Goal: Task Accomplishment & Management: Use online tool/utility

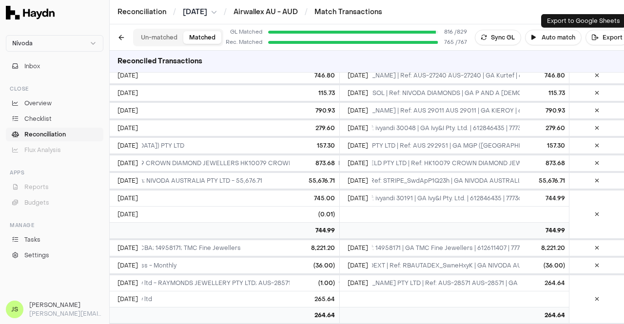
scroll to position [6408, 0]
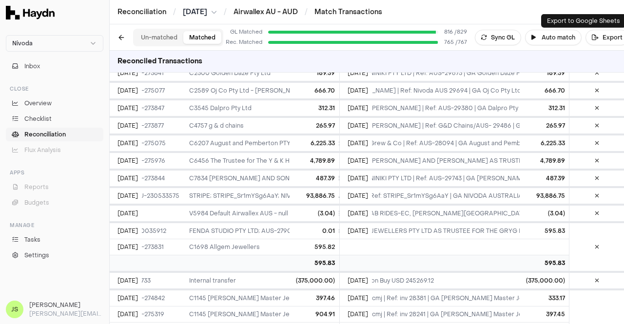
click at [136, 35] on button "Un-matched" at bounding box center [159, 37] width 48 height 13
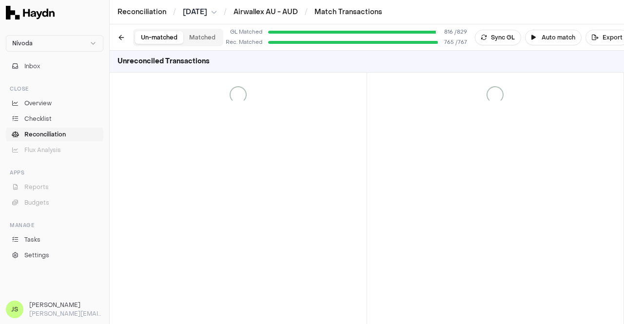
click at [158, 34] on button "Un-matched" at bounding box center [159, 37] width 48 height 13
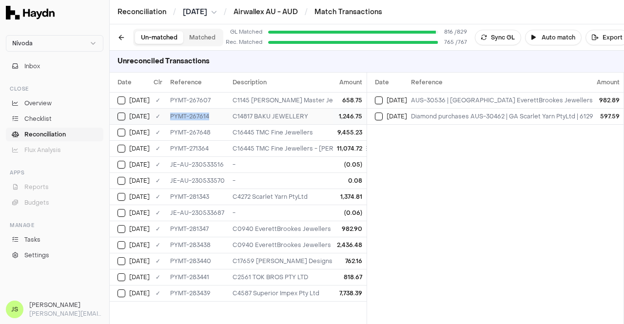
drag, startPoint x: 212, startPoint y: 119, endPoint x: 166, endPoint y: 117, distance: 46.3
click at [166, 117] on td "PYMT-267614" at bounding box center [197, 116] width 62 height 16
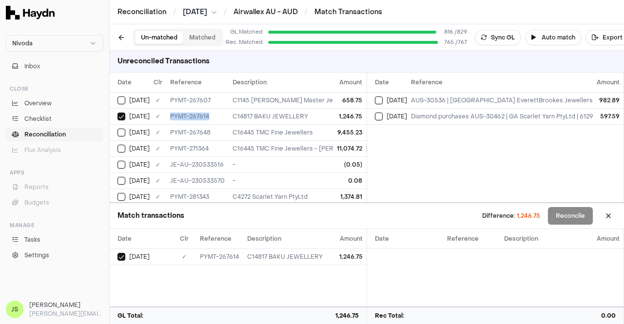
copy div "PYMT-267614"
click at [202, 42] on button "Matched" at bounding box center [202, 37] width 38 height 13
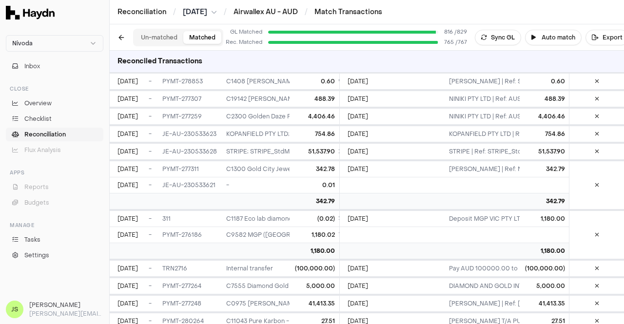
scroll to position [2292, 0]
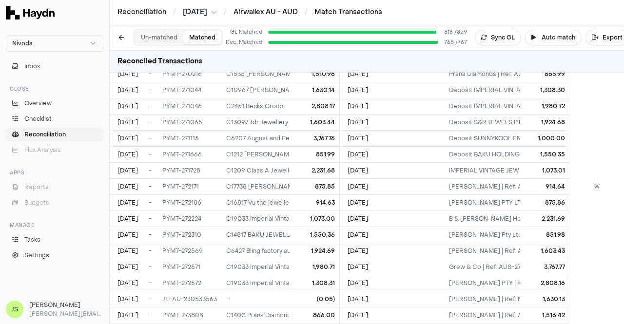
click at [161, 38] on button "Un-matched" at bounding box center [159, 37] width 48 height 13
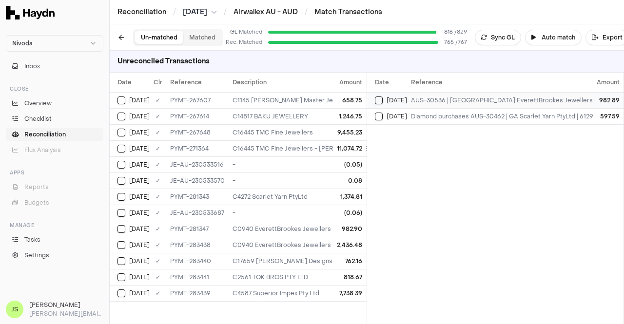
click at [379, 96] on button "Select reconciliation transaction 52539" at bounding box center [379, 100] width 8 height 8
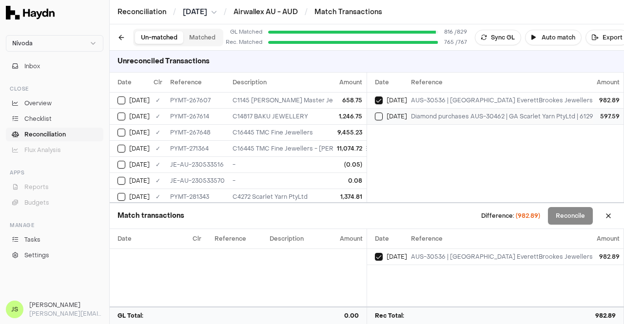
click at [379, 114] on button "Select reconciliation transaction 52534" at bounding box center [379, 117] width 8 height 8
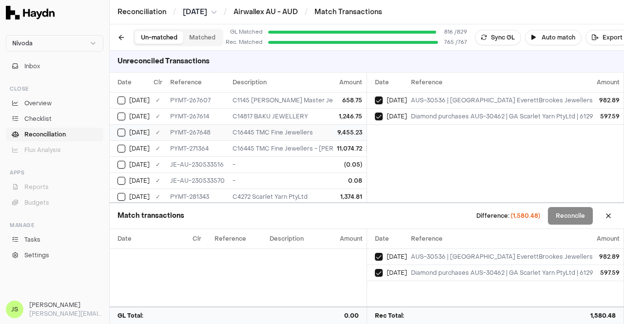
scroll to position [104, 0]
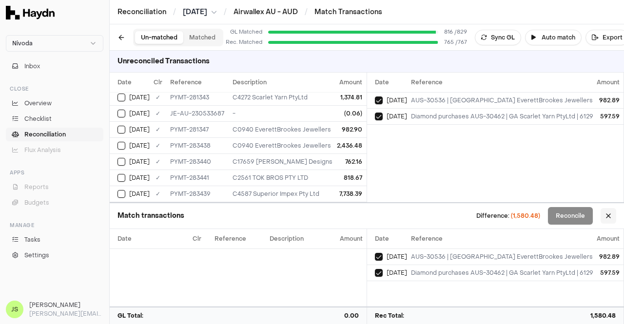
click at [611, 221] on button at bounding box center [608, 216] width 16 height 16
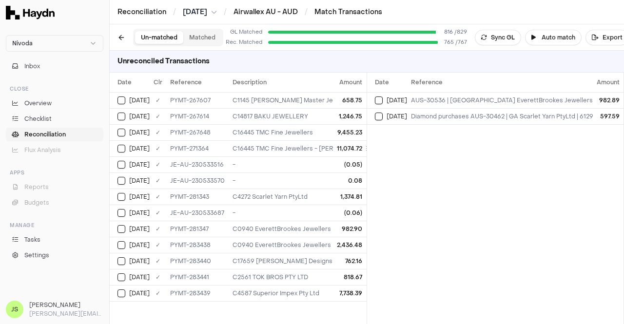
scroll to position [0, 0]
click at [125, 195] on button "Select GL transaction 173562345" at bounding box center [121, 197] width 8 height 8
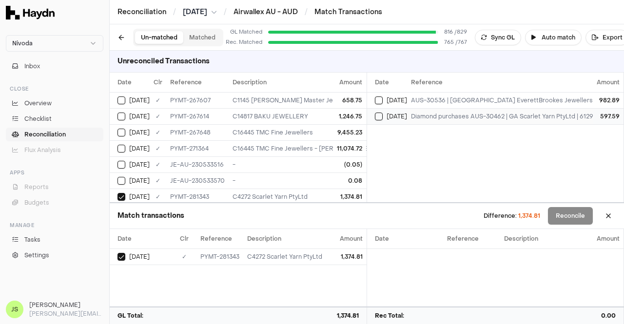
click at [377, 113] on button "Select reconciliation transaction 52534" at bounding box center [379, 117] width 8 height 8
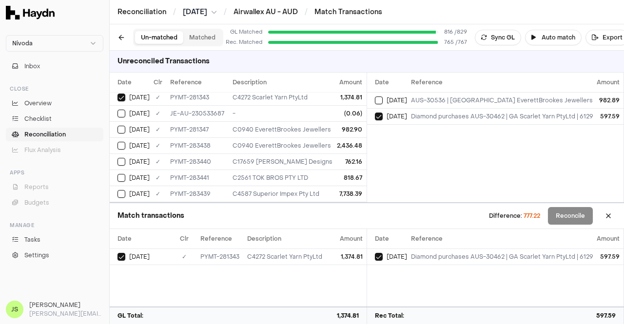
scroll to position [22, 0]
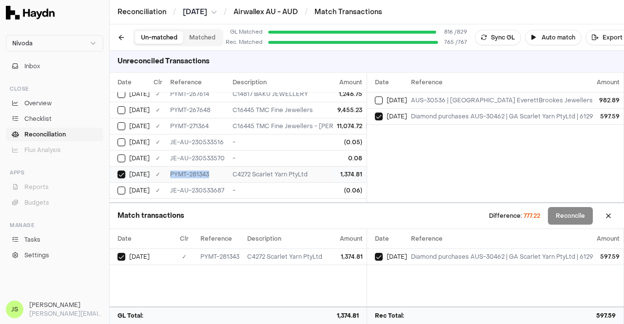
drag, startPoint x: 223, startPoint y: 171, endPoint x: 169, endPoint y: 174, distance: 54.7
click at [169, 174] on td "PYMT-281343" at bounding box center [197, 174] width 62 height 16
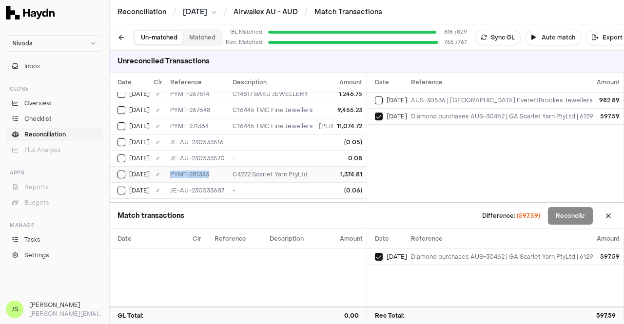
copy div "PYMT-281343"
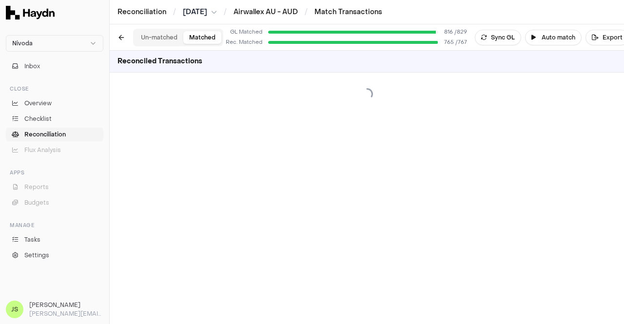
click at [198, 36] on button "Matched" at bounding box center [202, 37] width 38 height 13
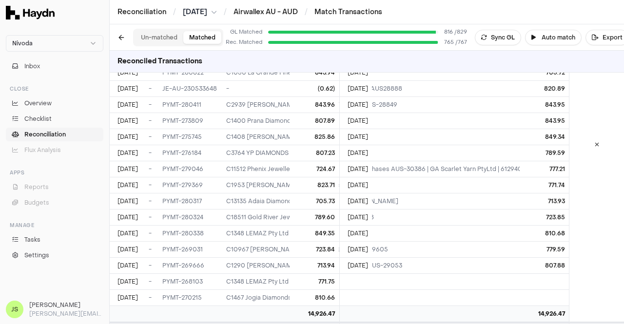
scroll to position [5583, 0]
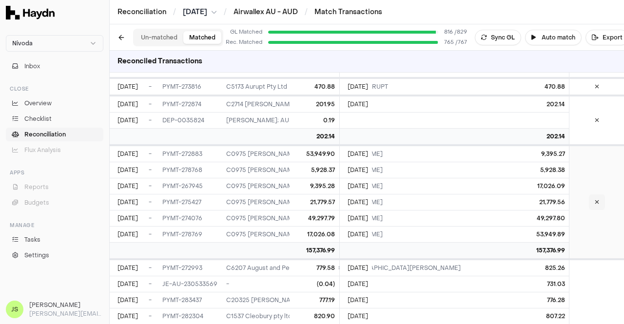
click at [589, 194] on button at bounding box center [597, 202] width 16 height 16
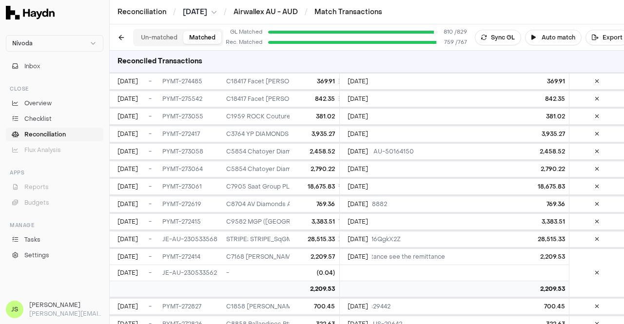
scroll to position [4984, 0]
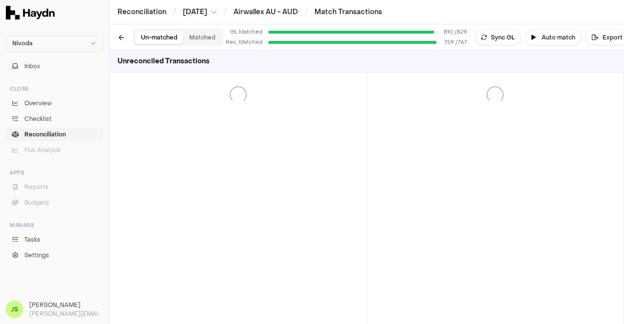
click at [159, 38] on button "Un-matched" at bounding box center [159, 37] width 48 height 13
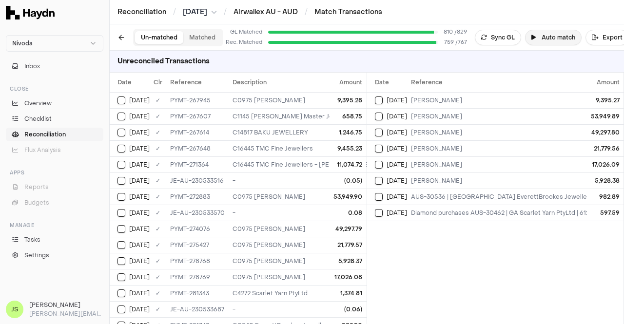
click at [534, 39] on icon at bounding box center [533, 38] width 4 height 6
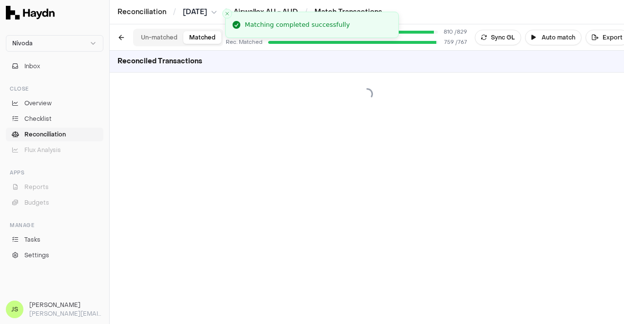
click at [204, 42] on button "Matched" at bounding box center [202, 37] width 38 height 13
click at [147, 41] on button "Un-matched" at bounding box center [159, 37] width 48 height 13
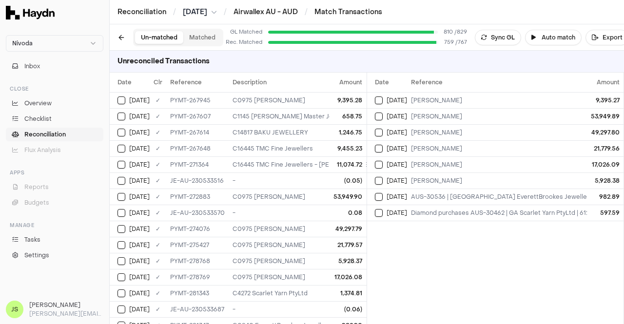
click at [189, 44] on div "Un-matched Matched" at bounding box center [178, 38] width 90 height 18
click at [200, 43] on button "Matched" at bounding box center [202, 37] width 38 height 13
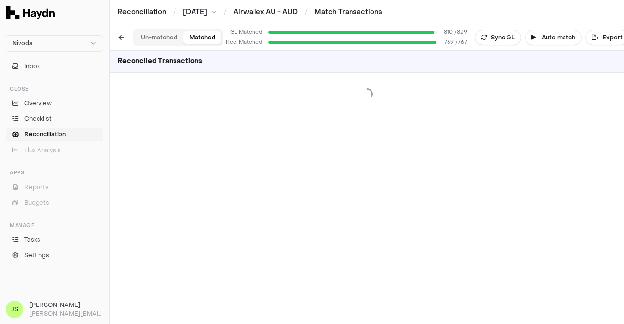
click at [155, 36] on button "Un-matched" at bounding box center [159, 37] width 48 height 13
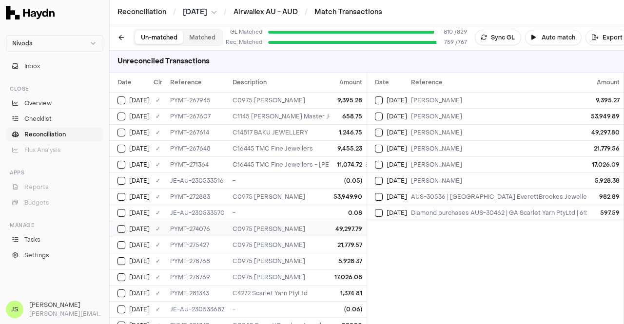
scroll to position [77, 0]
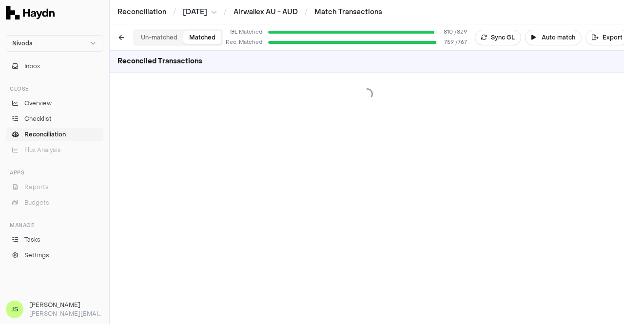
click at [201, 35] on button "Matched" at bounding box center [202, 37] width 38 height 13
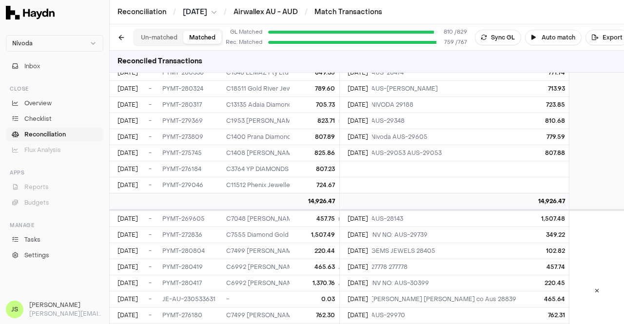
scroll to position [1625, 0]
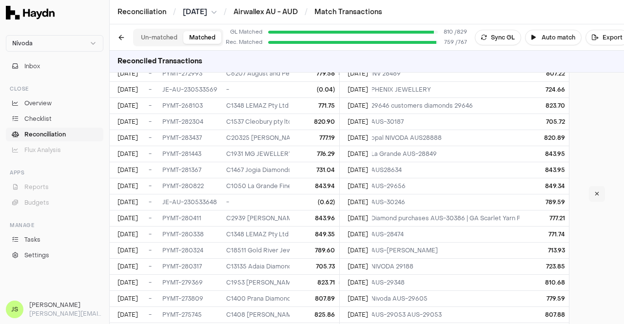
click at [589, 186] on button at bounding box center [597, 194] width 16 height 16
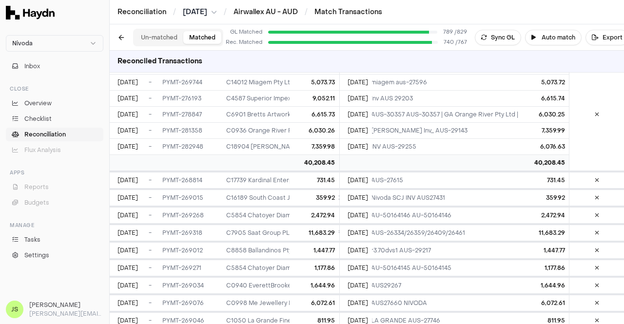
scroll to position [1096, 0]
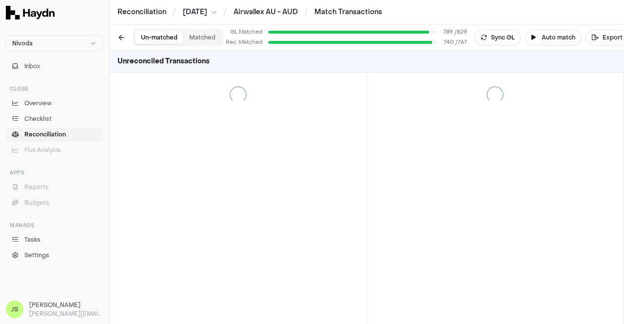
click at [159, 35] on button "Un-matched" at bounding box center [159, 37] width 48 height 13
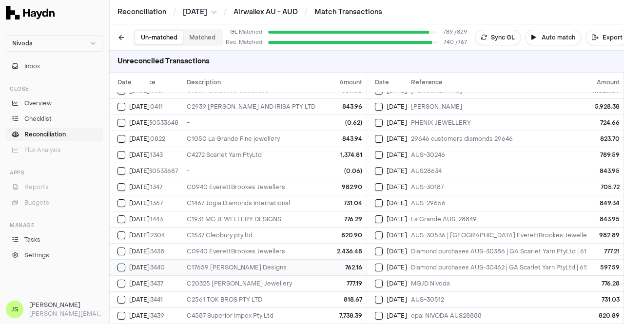
scroll to position [412, 0]
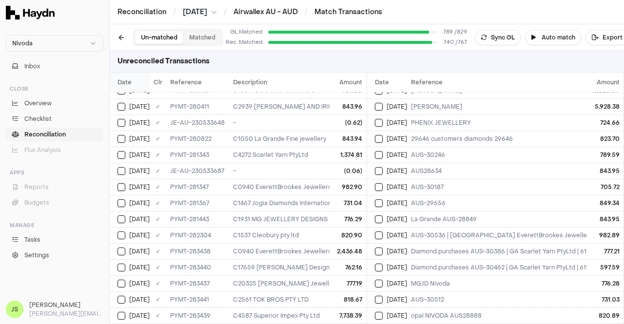
click at [147, 74] on th "Date" at bounding box center [130, 82] width 40 height 19
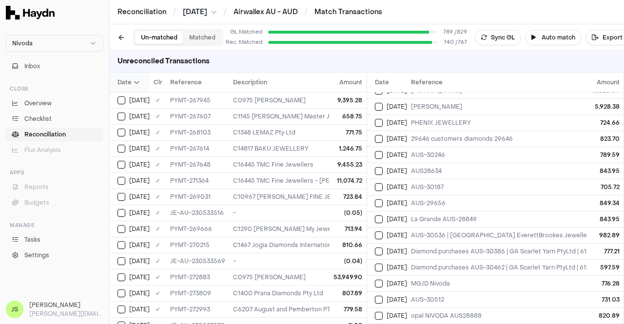
click at [136, 82] on icon at bounding box center [137, 82] width 6 height 6
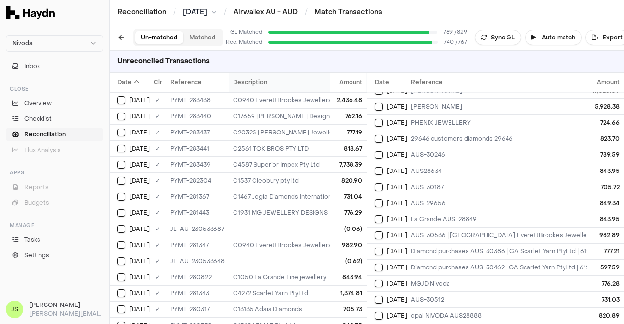
click at [256, 81] on span "Description" at bounding box center [250, 82] width 34 height 8
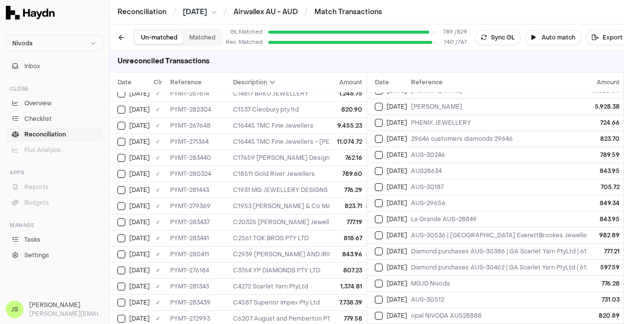
scroll to position [412, 0]
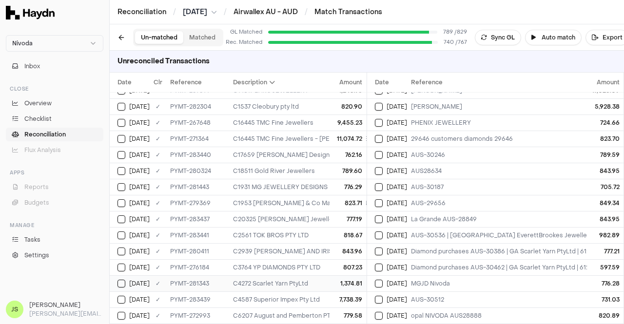
click at [273, 280] on div "C4272 Scarlet Yarn PtyLtd" at bounding box center [346, 284] width 226 height 8
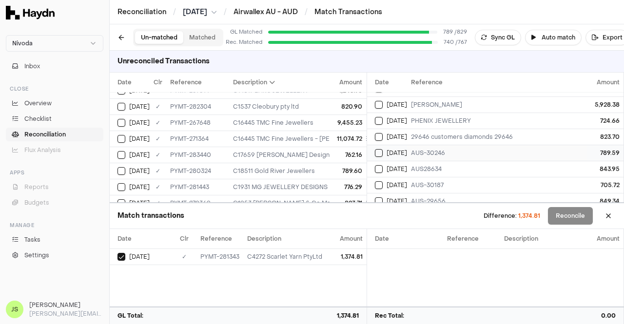
scroll to position [326, 0]
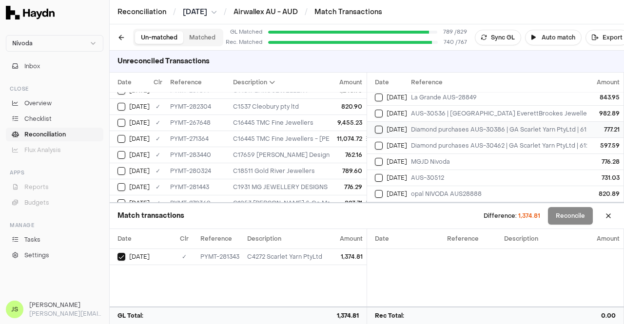
click at [511, 126] on div "Diamond purchases AUS-30386 | GA Scarlet Yarn PtyLtd | 612940131 | 7773cc16-5dd…" at bounding box center [583, 130] width 344 height 8
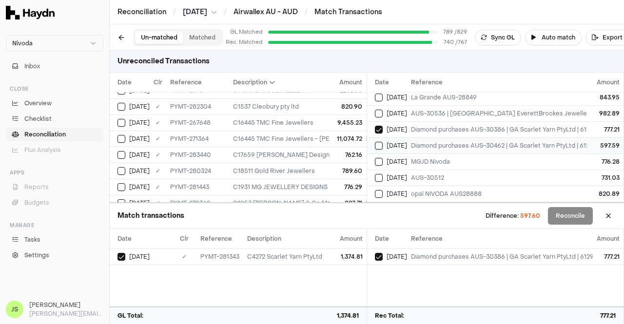
click at [502, 142] on div "Diamond purchases AUS-30462 | GA Scarlet Yarn PtyLtd | 612940131 | 7773cc16-5dd…" at bounding box center [583, 146] width 344 height 8
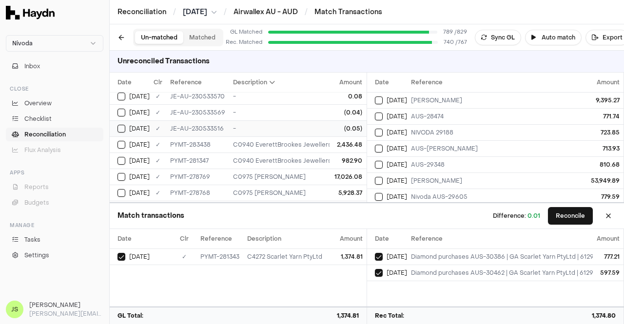
scroll to position [37, 0]
click at [347, 83] on span "Amount" at bounding box center [351, 82] width 23 height 8
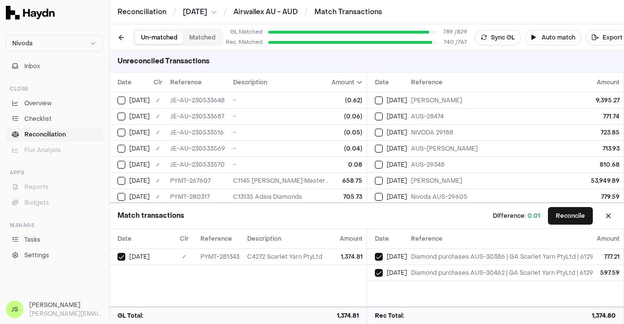
click at [347, 83] on span "Amount" at bounding box center [347, 82] width 31 height 8
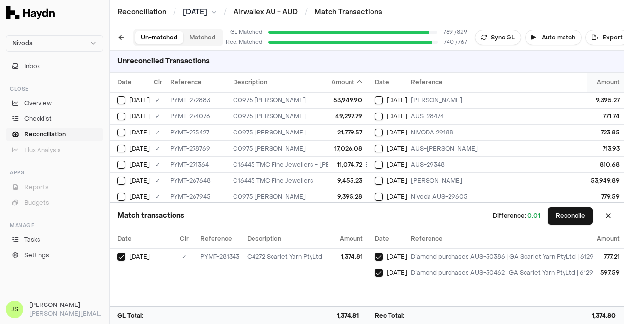
click at [602, 85] on span "Amount" at bounding box center [607, 82] width 23 height 8
click at [602, 85] on span "Amount" at bounding box center [604, 82] width 31 height 8
click at [369, 103] on td "[DATE]" at bounding box center [387, 100] width 40 height 16
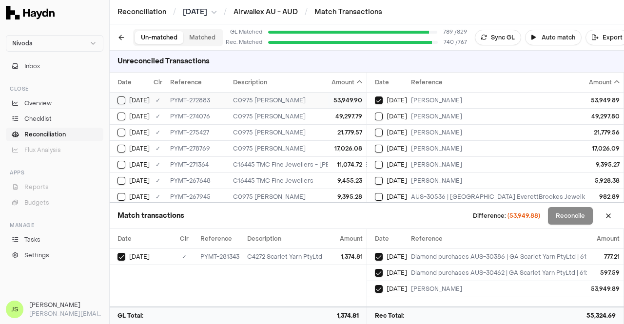
click at [125, 97] on button "Select GL transaction 12469744" at bounding box center [121, 100] width 8 height 8
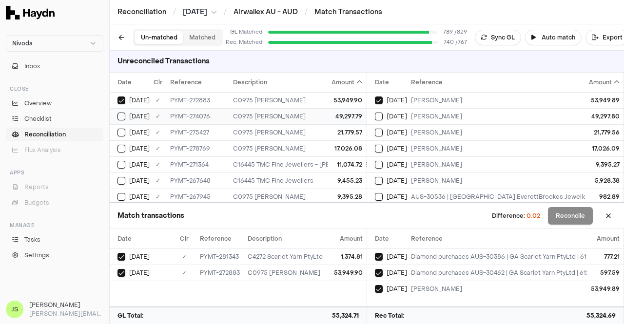
click at [126, 115] on div "[DATE]" at bounding box center [133, 117] width 32 height 8
click at [378, 115] on button "Select reconciliation transaction 52202" at bounding box center [379, 117] width 8 height 8
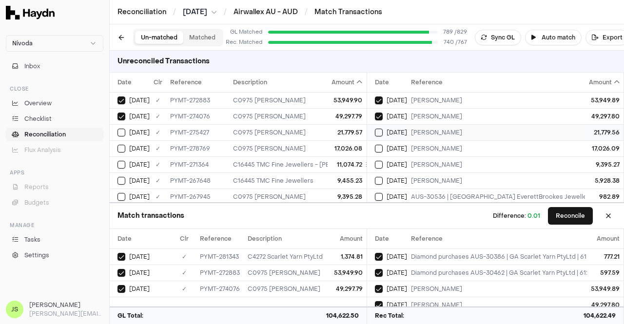
click at [379, 127] on td "[DATE]" at bounding box center [387, 132] width 40 height 16
click at [130, 126] on td "[DATE]" at bounding box center [130, 132] width 40 height 16
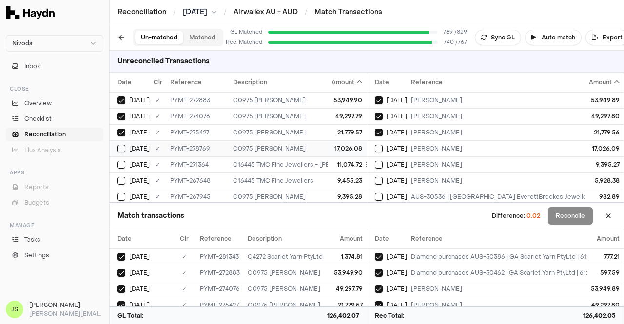
click at [138, 146] on span "[DATE]" at bounding box center [139, 149] width 20 height 8
click at [428, 150] on div "[PERSON_NAME]" at bounding box center [583, 149] width 344 height 8
click at [420, 167] on div "[PERSON_NAME]" at bounding box center [583, 165] width 344 height 8
click at [334, 183] on div "9,455.23" at bounding box center [347, 181] width 31 height 8
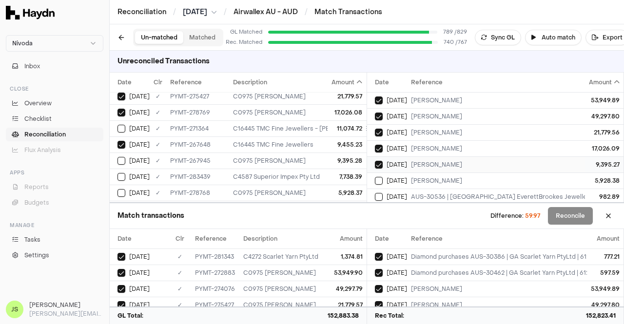
scroll to position [23, 0]
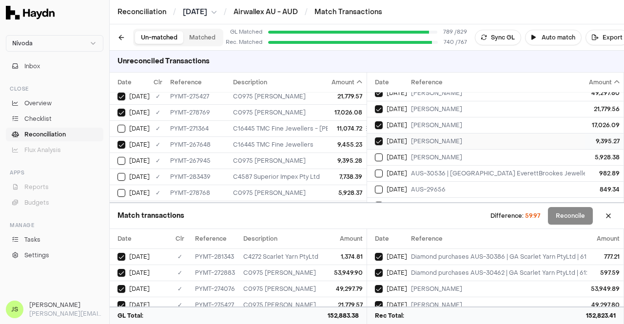
click at [467, 137] on div "[PERSON_NAME]" at bounding box center [583, 141] width 344 height 8
click at [293, 146] on div "C16445 TMC Fine Jewellers" at bounding box center [346, 145] width 226 height 8
click at [294, 162] on div "C0975 [PERSON_NAME]" at bounding box center [346, 161] width 226 height 8
click at [429, 139] on div "[PERSON_NAME]" at bounding box center [583, 141] width 344 height 8
click at [432, 155] on div "[PERSON_NAME]" at bounding box center [583, 157] width 344 height 8
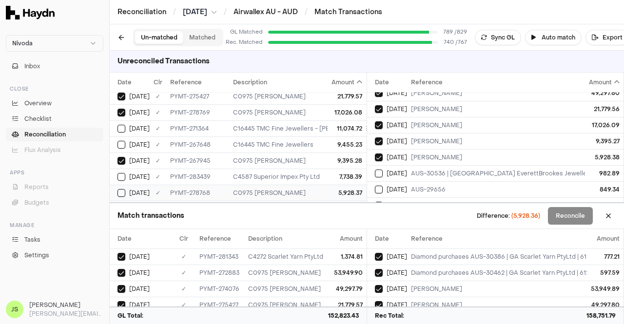
click at [307, 189] on div "C0975 [PERSON_NAME]" at bounding box center [346, 193] width 226 height 8
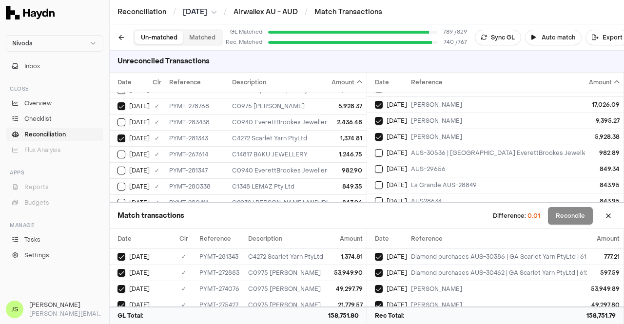
scroll to position [124, 1]
click at [328, 162] on td "982.90" at bounding box center [347, 169] width 38 height 16
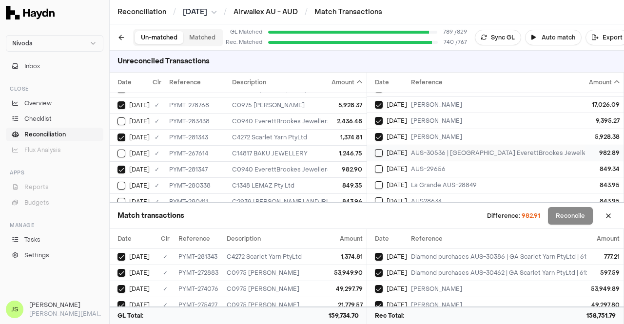
click at [426, 147] on td "AUS-30536 | [GEOGRAPHIC_DATA] EverettBrookes Jewellers | 612338191 | 7773cc16-5…" at bounding box center [582, 153] width 351 height 16
click at [426, 162] on td "AUS-29656" at bounding box center [582, 169] width 351 height 16
click at [302, 186] on div "C1348 LEMAZ Pty Ltd" at bounding box center [345, 186] width 226 height 8
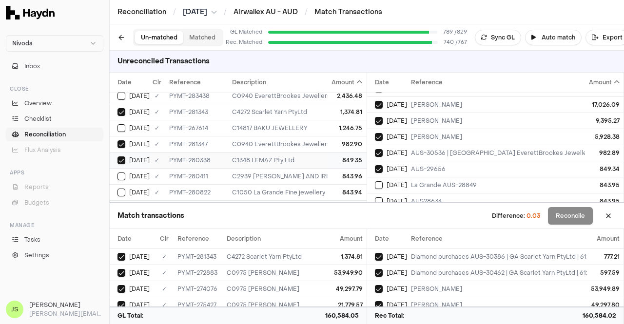
scroll to position [150, 1]
click at [293, 172] on div "C2939 [PERSON_NAME] AND IRISA PTY LTD" at bounding box center [345, 176] width 226 height 8
click at [386, 181] on span "[DATE]" at bounding box center [396, 185] width 20 height 8
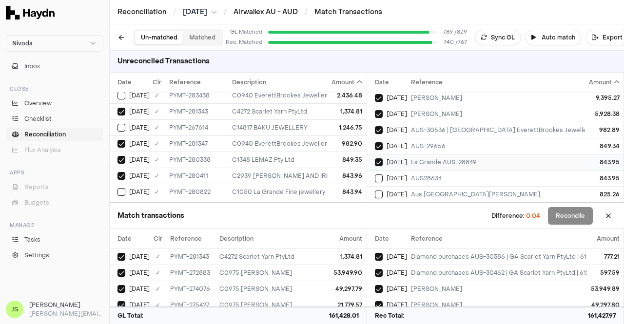
scroll to position [67, 0]
click at [387, 174] on span "[DATE]" at bounding box center [396, 178] width 20 height 8
click at [338, 188] on div "843.94" at bounding box center [347, 192] width 31 height 8
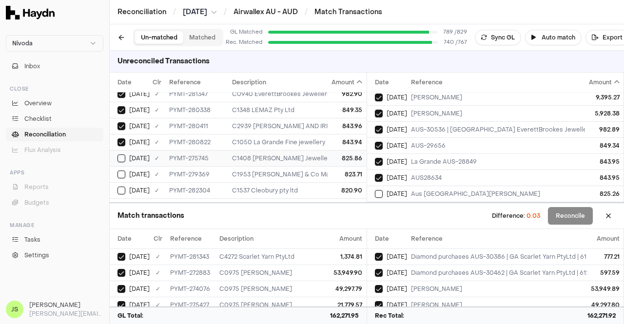
click at [332, 158] on div "825.86" at bounding box center [347, 158] width 31 height 8
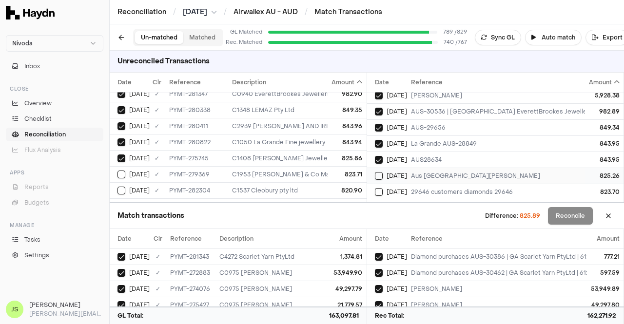
click at [413, 172] on div "Aus [GEOGRAPHIC_DATA][PERSON_NAME]" at bounding box center [583, 176] width 344 height 8
click at [413, 188] on div "29646 customers diamonds 29646" at bounding box center [583, 192] width 344 height 8
click at [340, 171] on div "823.71" at bounding box center [347, 175] width 31 height 8
click at [332, 187] on div "820.90" at bounding box center [347, 191] width 31 height 8
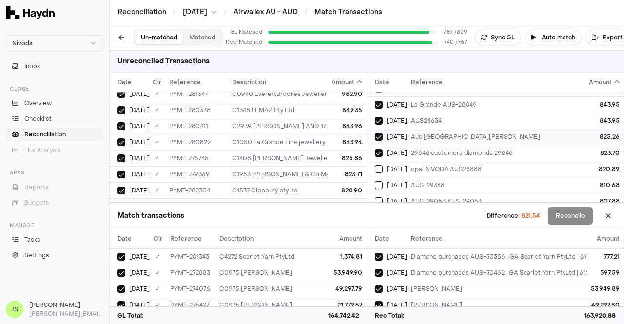
scroll to position [125, 0]
click at [426, 161] on td "opal NIVODA AUS28888" at bounding box center [582, 168] width 351 height 16
click at [335, 154] on div "825.86" at bounding box center [347, 158] width 31 height 8
click at [436, 133] on div "Aus [GEOGRAPHIC_DATA][PERSON_NAME]" at bounding box center [583, 137] width 344 height 8
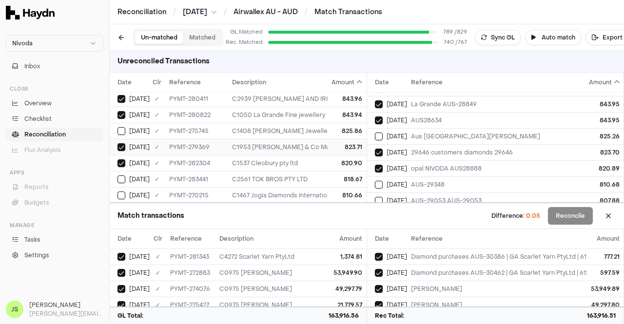
scroll to position [229, 1]
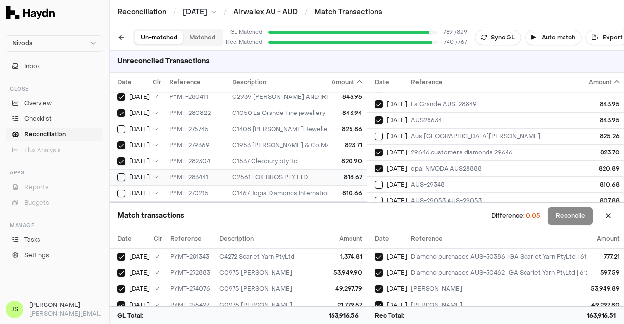
click at [309, 169] on td "C2561 TOK BROS PTY LTD" at bounding box center [345, 177] width 234 height 16
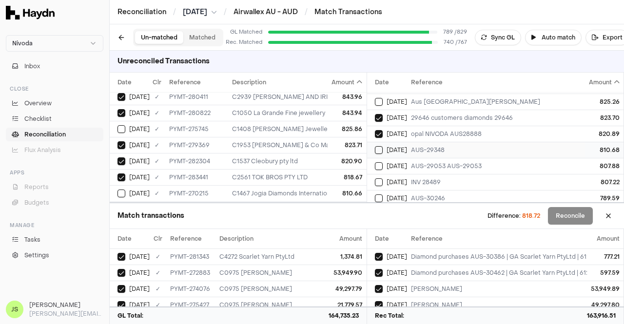
scroll to position [160, 0]
click at [349, 173] on div "818.67" at bounding box center [347, 177] width 31 height 8
click at [380, 146] on button "Select reconciliation transaction 52002" at bounding box center [379, 149] width 8 height 8
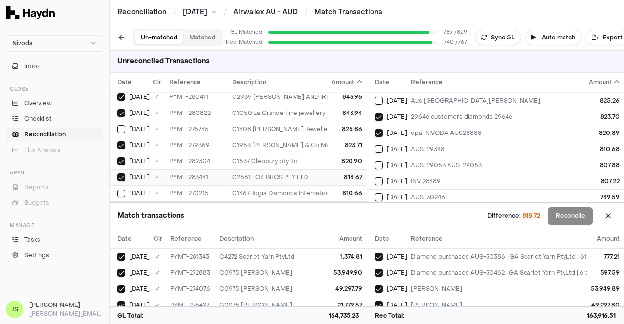
click at [336, 176] on div "818.67" at bounding box center [347, 177] width 31 height 8
click at [336, 191] on div "810.66" at bounding box center [347, 194] width 31 height 8
click at [385, 153] on td "[DATE]" at bounding box center [387, 149] width 40 height 16
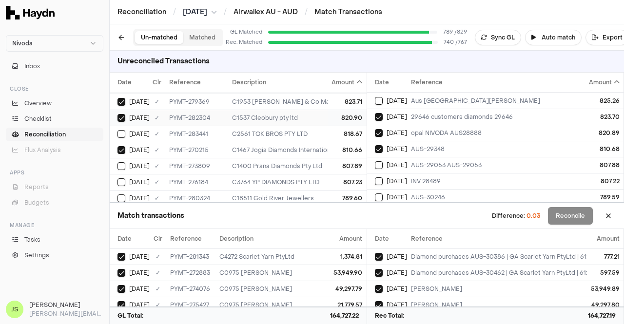
scroll to position [276, 1]
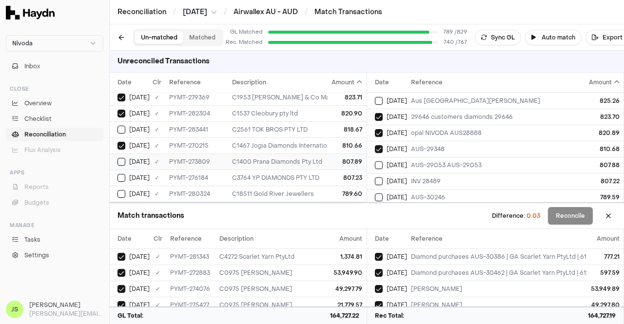
click at [319, 158] on div "C1400 Prana Diamonds Pty Ltd" at bounding box center [345, 162] width 226 height 8
click at [415, 161] on div "AUS-29053 AUS-29053" at bounding box center [583, 165] width 344 height 8
click at [344, 174] on div "807.23" at bounding box center [347, 178] width 31 height 8
click at [426, 173] on td "INV 28489" at bounding box center [582, 181] width 351 height 16
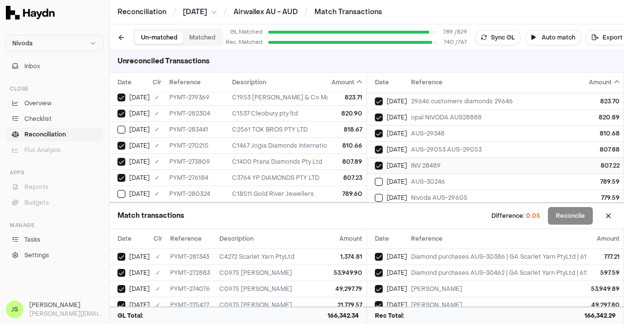
click at [426, 173] on td "AUS-30246" at bounding box center [582, 181] width 351 height 16
click at [342, 186] on td "789.60" at bounding box center [347, 194] width 38 height 16
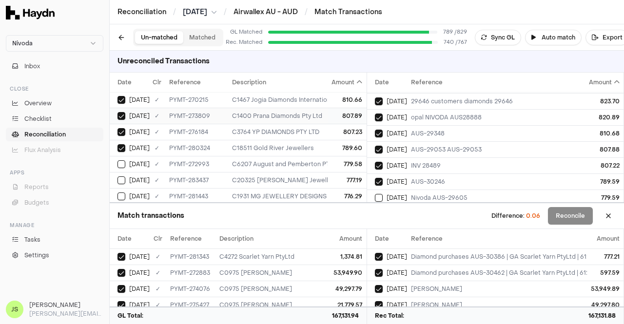
scroll to position [323, 1]
click at [306, 160] on div "C6207 August and Pemberton PTY LTD" at bounding box center [345, 164] width 226 height 8
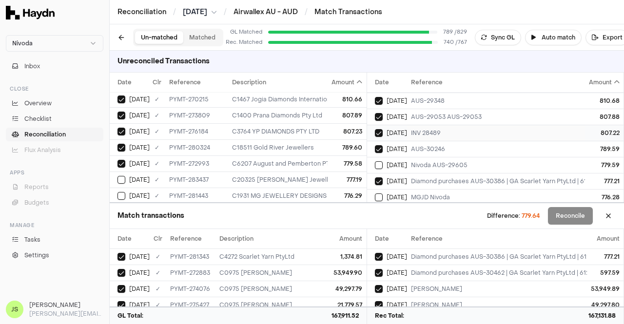
scroll to position [209, 0]
click at [453, 165] on td "Nivoda AUS-29605" at bounding box center [582, 164] width 351 height 16
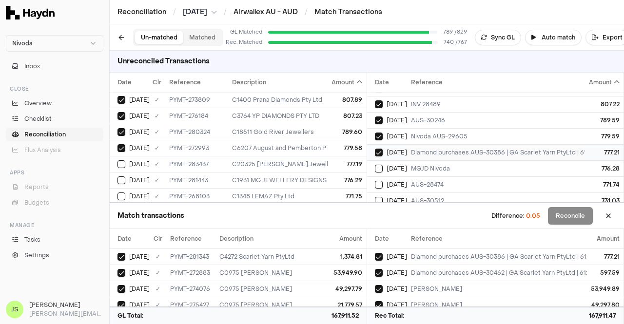
scroll to position [238, 0]
click at [420, 160] on td "MGJD Nivoda" at bounding box center [582, 168] width 351 height 16
click at [336, 176] on div "776.29" at bounding box center [347, 180] width 31 height 8
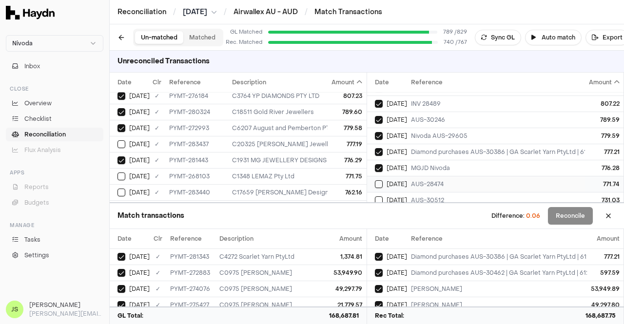
click at [416, 176] on td "AUS-28474" at bounding box center [582, 184] width 351 height 16
click at [352, 172] on div "771.75" at bounding box center [347, 176] width 31 height 8
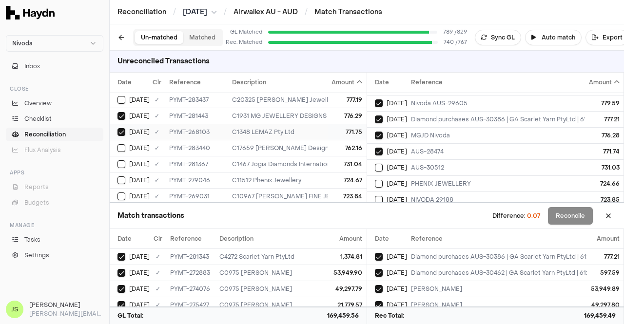
scroll to position [406, 1]
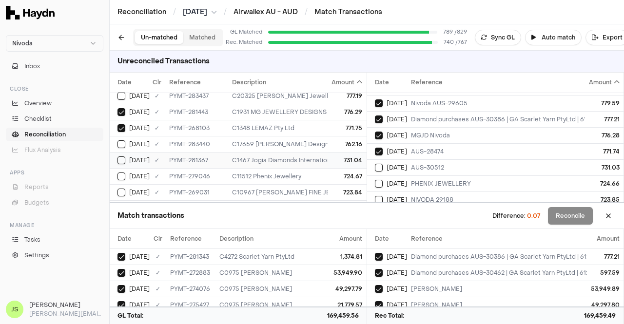
click at [332, 156] on div "731.04" at bounding box center [347, 160] width 31 height 8
click at [404, 164] on span "[DATE]" at bounding box center [396, 168] width 20 height 8
click at [408, 175] on td "PHENIX JEWELLERY" at bounding box center [582, 183] width 351 height 16
click at [345, 172] on div "724.67" at bounding box center [347, 176] width 31 height 8
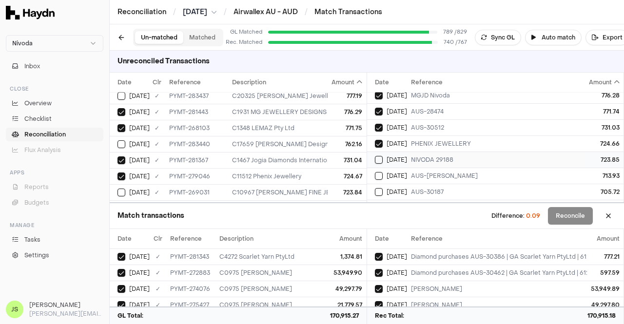
click at [429, 159] on div "NIVODA 29188" at bounding box center [583, 160] width 344 height 8
click at [343, 189] on div "723.84" at bounding box center [347, 193] width 31 height 8
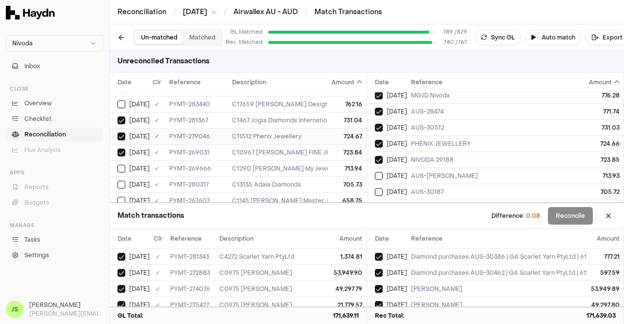
scroll to position [447, 1]
click at [319, 164] on div "C1290 [PERSON_NAME] My Jeweller" at bounding box center [345, 168] width 226 height 8
click at [395, 172] on span "[DATE]" at bounding box center [396, 176] width 20 height 8
click at [332, 180] on div "705.73" at bounding box center [347, 184] width 31 height 8
click at [397, 188] on span "[DATE]" at bounding box center [396, 192] width 20 height 8
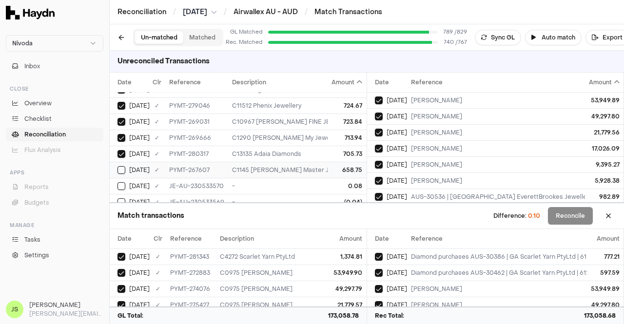
scroll to position [534, 1]
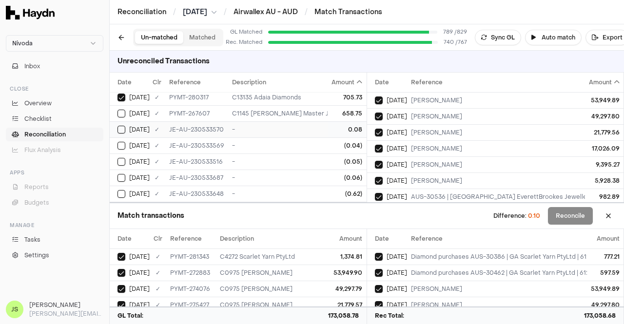
click at [296, 126] on div "-" at bounding box center [345, 130] width 226 height 8
click at [300, 158] on div "-" at bounding box center [345, 162] width 226 height 8
click at [300, 174] on div "-" at bounding box center [345, 178] width 226 height 8
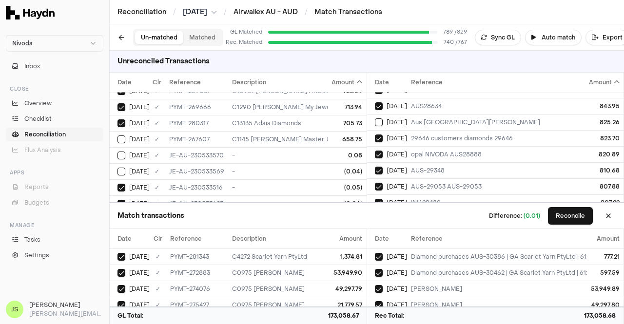
scroll to position [120, 0]
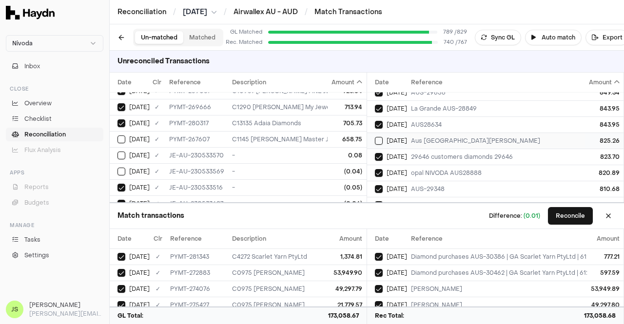
click at [410, 134] on td "Aus [GEOGRAPHIC_DATA][PERSON_NAME]" at bounding box center [582, 141] width 351 height 16
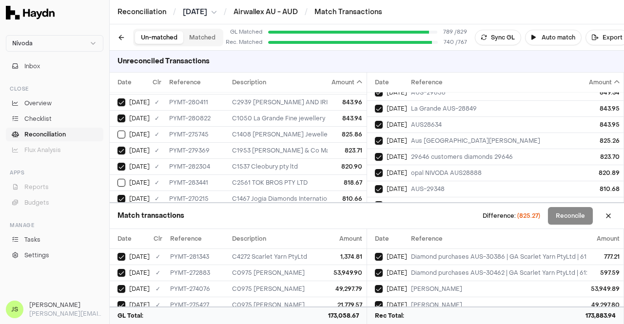
scroll to position [217, 1]
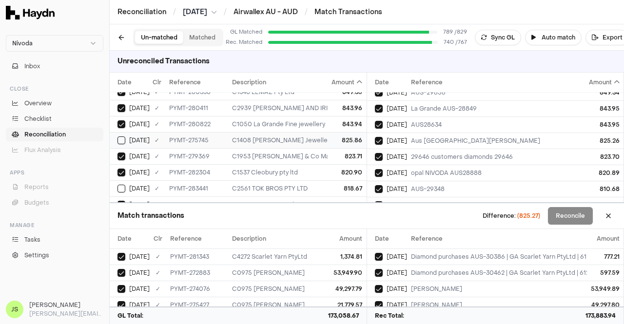
click at [276, 137] on div "C1408 [PERSON_NAME] Jewellers" at bounding box center [345, 140] width 226 height 8
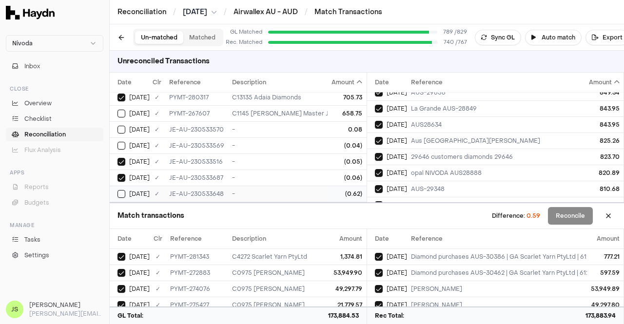
click at [255, 190] on div "-" at bounding box center [345, 194] width 226 height 8
click at [298, 142] on div "-" at bounding box center [345, 146] width 226 height 8
click at [297, 111] on div "C1145 [PERSON_NAME] Master Jewellers" at bounding box center [345, 114] width 226 height 8
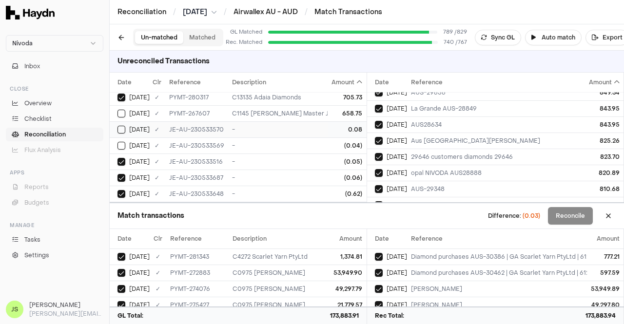
click at [297, 126] on div "-" at bounding box center [345, 130] width 226 height 8
click at [298, 158] on div "-" at bounding box center [345, 162] width 226 height 8
click at [297, 142] on div "-" at bounding box center [345, 146] width 226 height 8
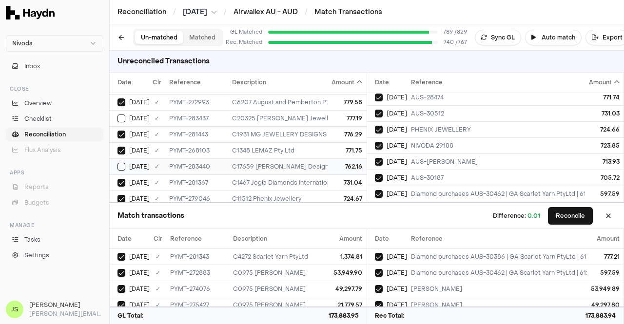
scroll to position [383, 1]
click at [276, 143] on td "C1348 LEMAZ Pty Ltd" at bounding box center [345, 151] width 234 height 16
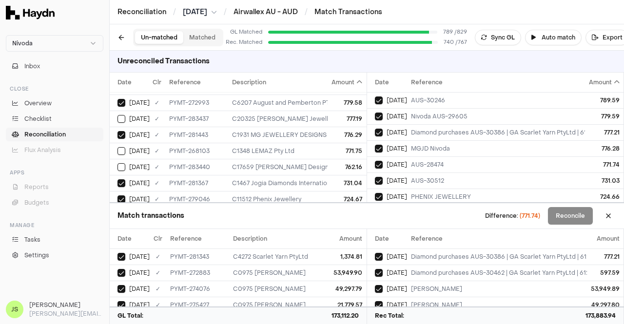
scroll to position [259, 0]
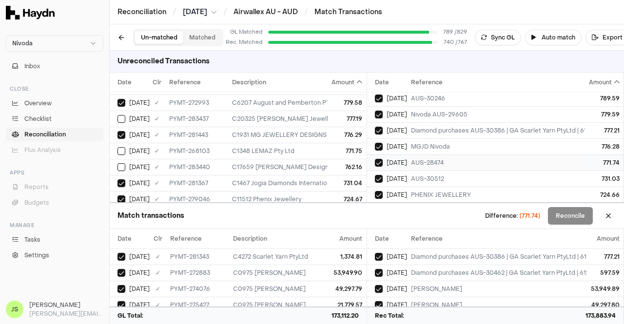
click at [466, 163] on td "AUS-28474" at bounding box center [582, 162] width 351 height 16
click at [564, 211] on button "Reconcile" at bounding box center [570, 216] width 45 height 18
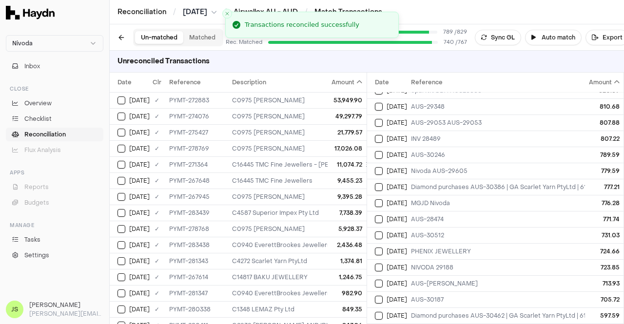
scroll to position [0, 0]
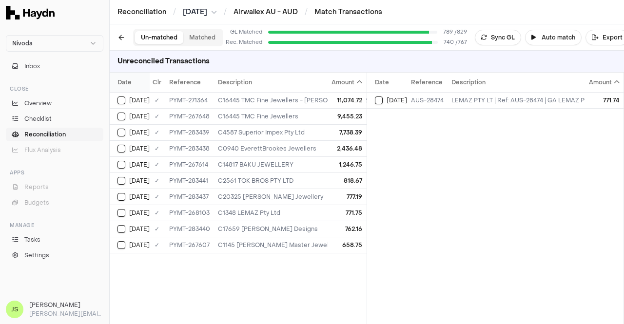
click at [118, 80] on span "Date" at bounding box center [124, 82] width 14 height 8
click at [190, 146] on div "PYMT-267648" at bounding box center [190, 149] width 41 height 8
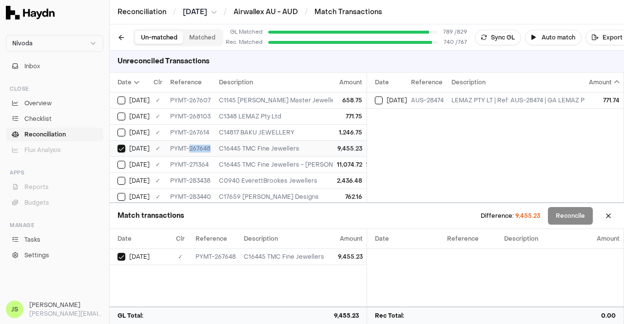
click at [190, 146] on div "PYMT-267648" at bounding box center [190, 149] width 41 height 8
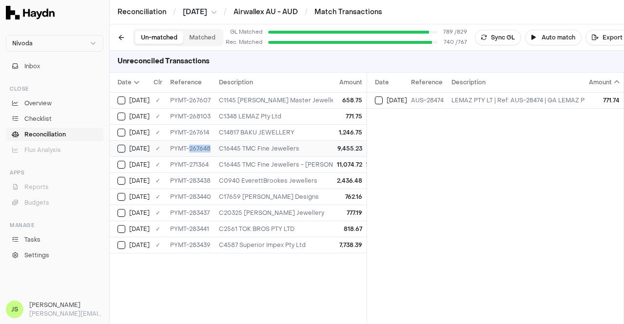
click at [122, 149] on button "Select GL transaction 170309544" at bounding box center [121, 149] width 8 height 8
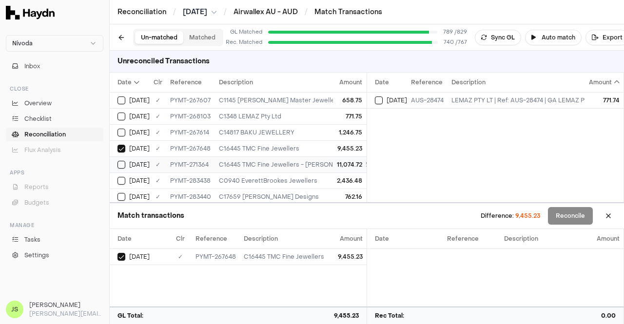
click at [121, 158] on td "[DATE]" at bounding box center [130, 164] width 40 height 16
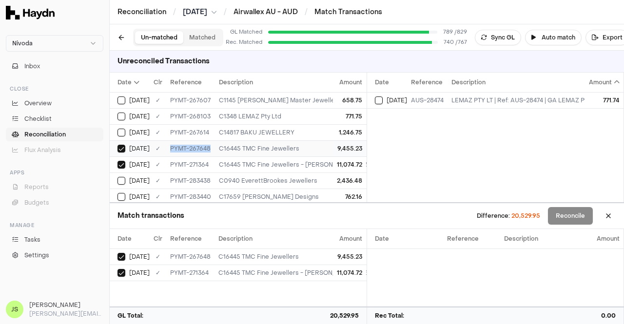
drag, startPoint x: 210, startPoint y: 149, endPoint x: 168, endPoint y: 147, distance: 42.0
click at [168, 147] on td "PYMT-267648" at bounding box center [190, 148] width 49 height 16
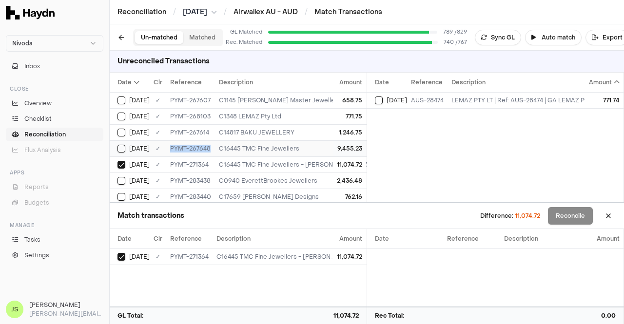
copy div "PYMT-267648"
click at [121, 167] on button "Select GL transaction 170309697" at bounding box center [121, 165] width 8 height 8
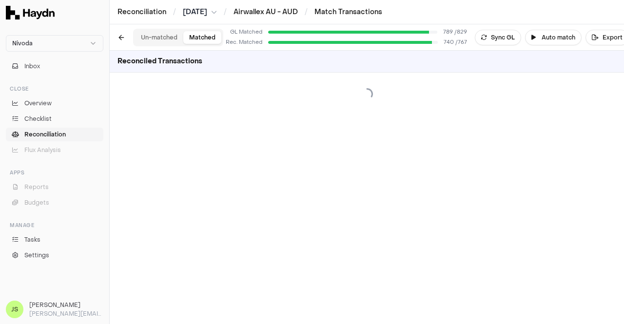
click at [204, 40] on button "Matched" at bounding box center [202, 37] width 38 height 13
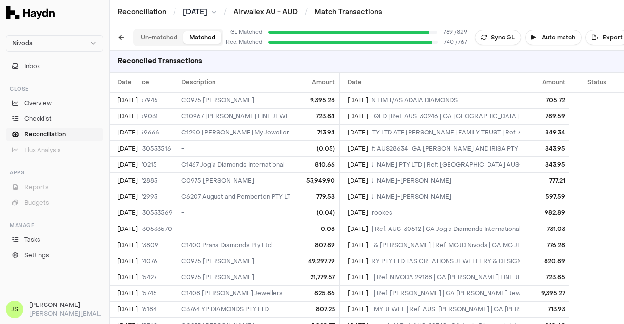
click at [155, 41] on button "Un-matched" at bounding box center [159, 37] width 48 height 13
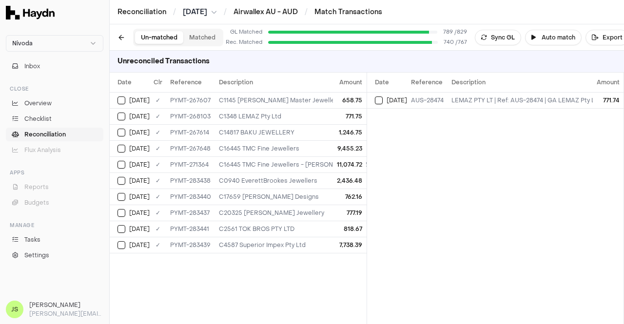
click at [158, 39] on button "Un-matched" at bounding box center [159, 37] width 48 height 13
click at [261, 215] on td "C20325 [PERSON_NAME] Jewellery" at bounding box center [332, 213] width 234 height 16
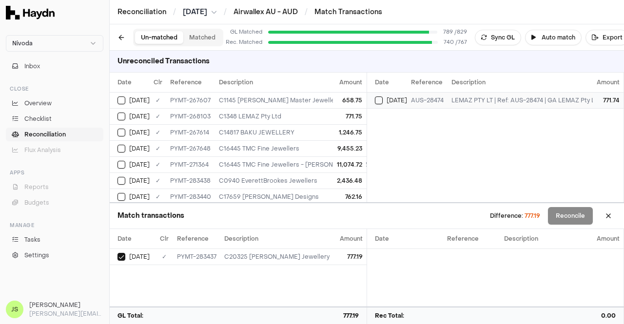
click at [469, 95] on td "LEMAZ PTY LT | Ref: AUS-28474 | GA LEMAZ Pty Ltd | 612739682 | 7773cc16-5dd5-48…" at bounding box center [608, 100] width 323 height 16
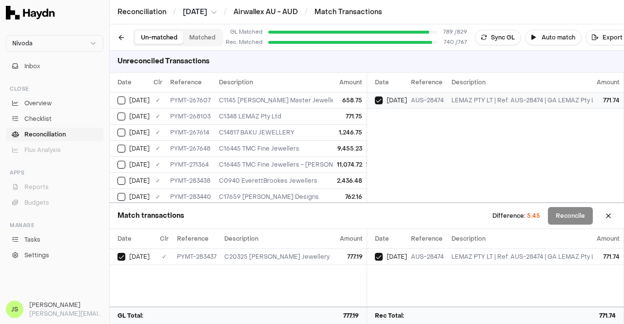
click at [469, 95] on td "LEMAZ PTY LT | Ref: AUS-28474 | GA LEMAZ Pty Ltd | 612739682 | 7773cc16-5dd5-48…" at bounding box center [608, 100] width 323 height 16
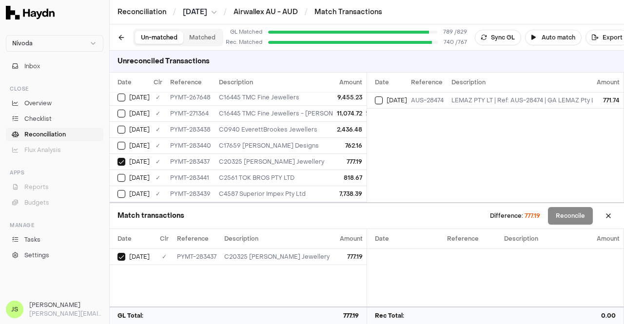
scroll to position [56, 0]
click at [298, 158] on div "C20325 [PERSON_NAME] Jewellery" at bounding box center [332, 162] width 226 height 8
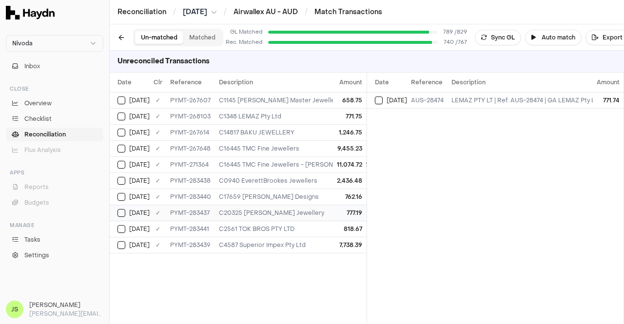
scroll to position [0, 0]
click at [120, 38] on button at bounding box center [122, 38] width 16 height 16
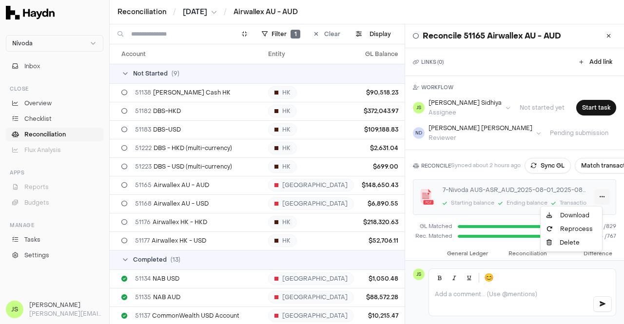
click at [592, 194] on html "Nivoda Inbox Close Overview Checklist Reconciliation Flux Analysis Apps Reports…" at bounding box center [312, 162] width 624 height 324
click at [573, 214] on link "Download" at bounding box center [570, 216] width 57 height 14
click at [597, 169] on button "Match transactions" at bounding box center [608, 166] width 69 height 16
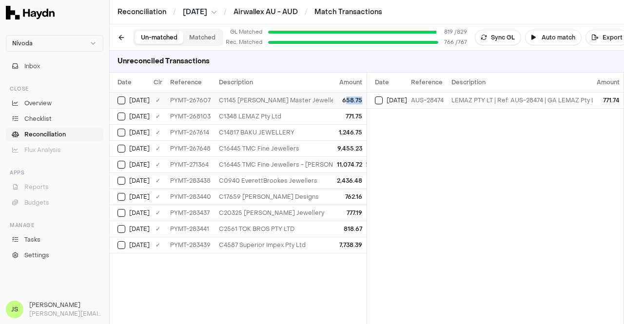
scroll to position [0, 2]
drag, startPoint x: 362, startPoint y: 97, endPoint x: 327, endPoint y: 98, distance: 34.1
click at [327, 98] on tr "[DATE] ✓ PYMT-267607 C1145 [PERSON_NAME] Master Jewellers 658.75" at bounding box center [294, 100] width 372 height 16
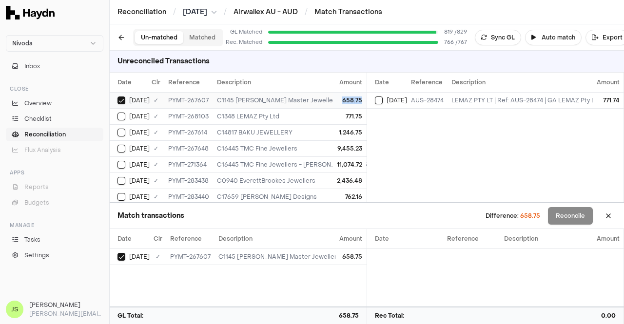
copy tr "658.75"
click at [122, 145] on button "Select GL transaction 170309544" at bounding box center [121, 149] width 8 height 8
click at [122, 162] on button "Select GL transaction 170309697" at bounding box center [121, 165] width 8 height 8
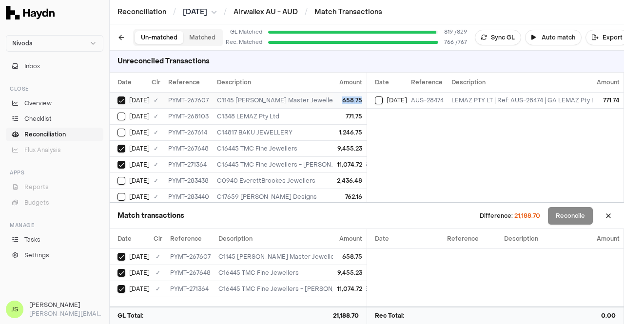
click at [123, 101] on button "Select GL transaction 170309542" at bounding box center [121, 100] width 8 height 8
type button "on"
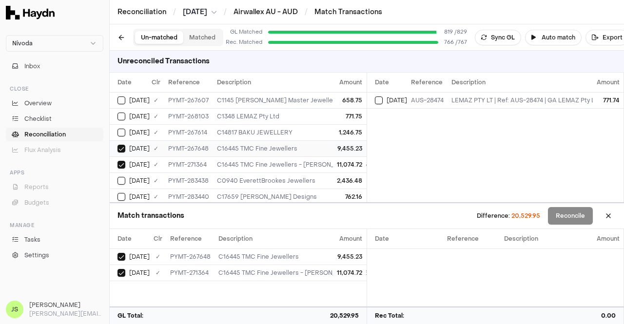
click at [127, 145] on div "[DATE]" at bounding box center [133, 149] width 32 height 8
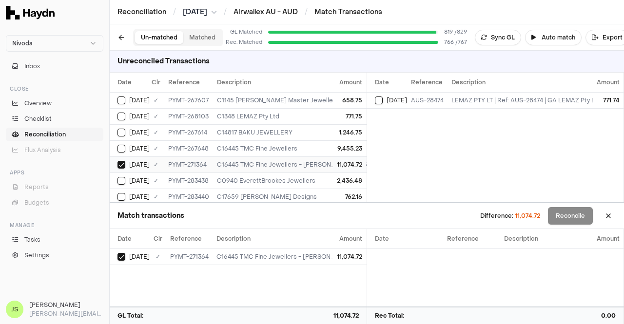
click at [120, 164] on button "Select GL transaction 170309697" at bounding box center [121, 165] width 8 height 8
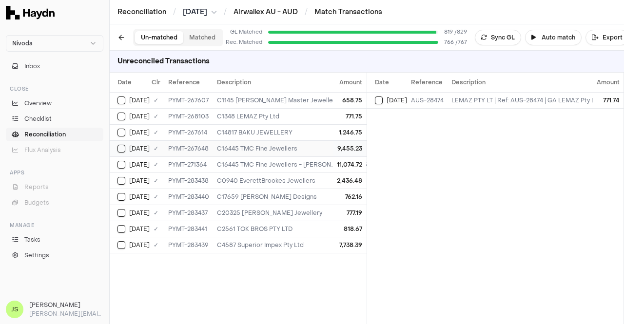
type button "on"
click at [123, 38] on button at bounding box center [122, 38] width 16 height 16
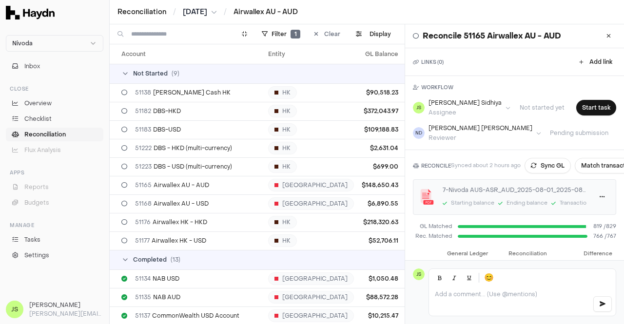
click at [198, 11] on span "[DATE]" at bounding box center [195, 12] width 24 height 10
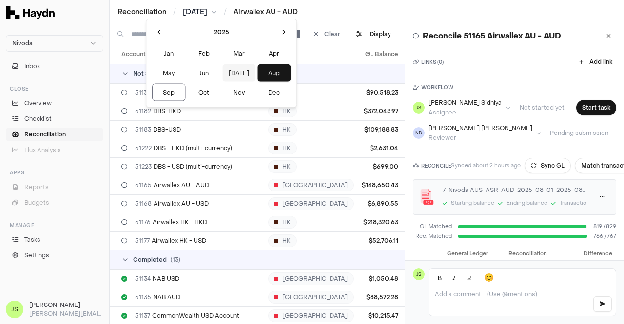
click at [222, 79] on button "[DATE]" at bounding box center [238, 73] width 33 height 18
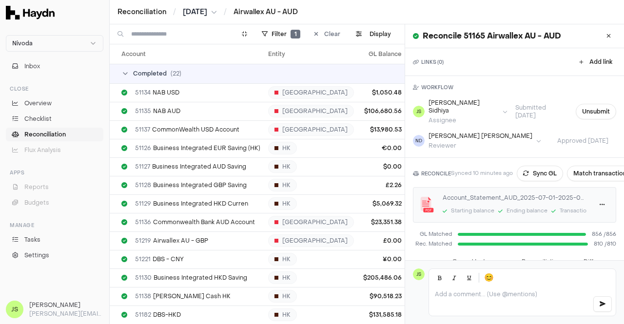
scroll to position [58, 0]
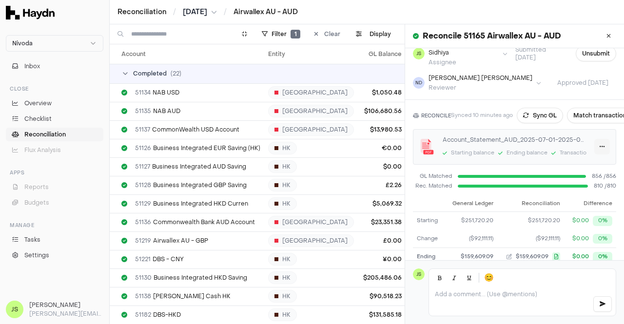
click at [594, 139] on html "Nivoda Inbox Close Overview Checklist Reconciliation Flux Analysis Apps Reports…" at bounding box center [312, 162] width 624 height 324
click at [572, 160] on link "Download" at bounding box center [570, 157] width 57 height 14
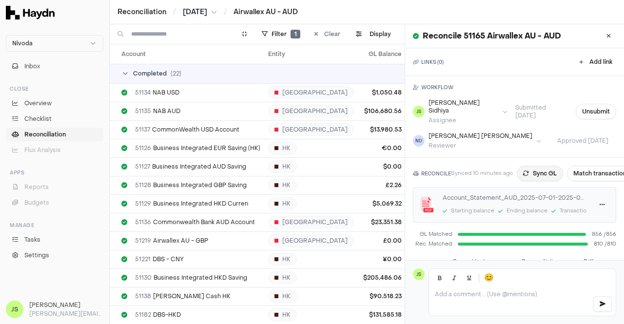
click at [540, 166] on button "Sync GL" at bounding box center [540, 174] width 46 height 16
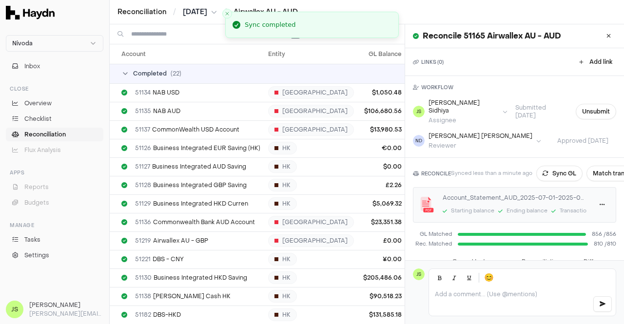
click at [199, 16] on span "[DATE]" at bounding box center [195, 12] width 24 height 10
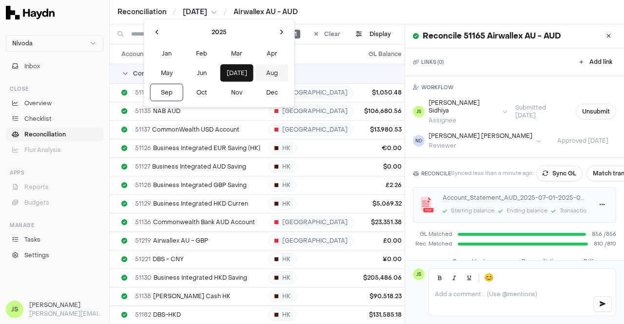
click at [255, 75] on button "Aug" at bounding box center [271, 73] width 33 height 18
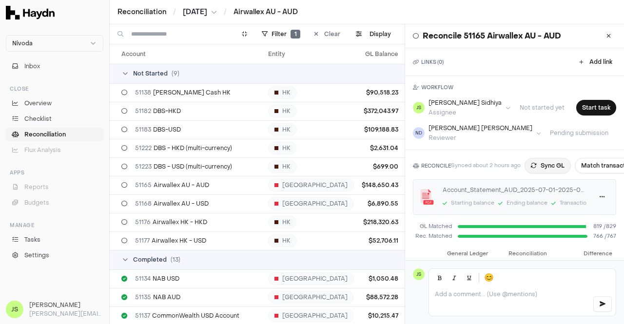
click at [550, 158] on button "Sync GL" at bounding box center [547, 166] width 46 height 16
click at [613, 166] on button "Match transactions" at bounding box center [620, 166] width 69 height 16
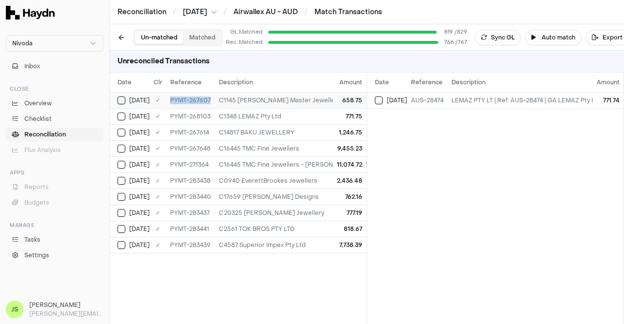
drag, startPoint x: 211, startPoint y: 99, endPoint x: 166, endPoint y: 102, distance: 44.9
click at [166, 102] on td "PYMT-267607" at bounding box center [190, 100] width 49 height 16
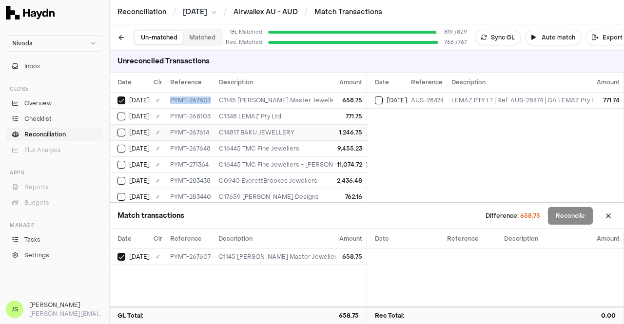
click at [119, 129] on button "Select GL transaction 170309543" at bounding box center [121, 133] width 8 height 8
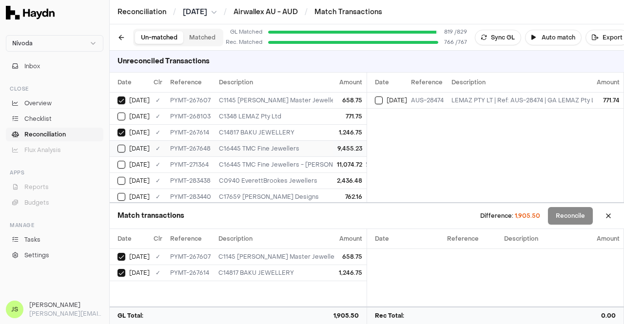
click at [126, 145] on div "[DATE]" at bounding box center [133, 149] width 32 height 8
click at [127, 166] on div "[DATE]" at bounding box center [133, 165] width 32 height 8
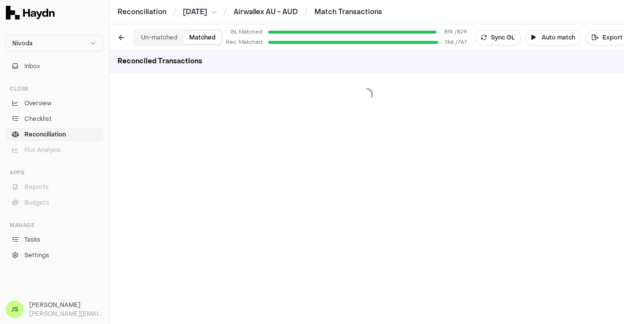
click at [206, 38] on button "Matched" at bounding box center [202, 37] width 38 height 13
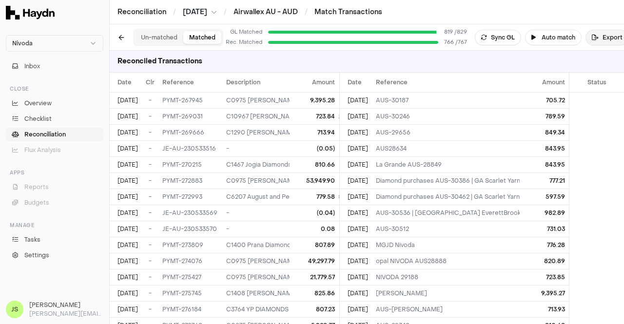
click at [595, 37] on icon at bounding box center [595, 38] width 7 height 6
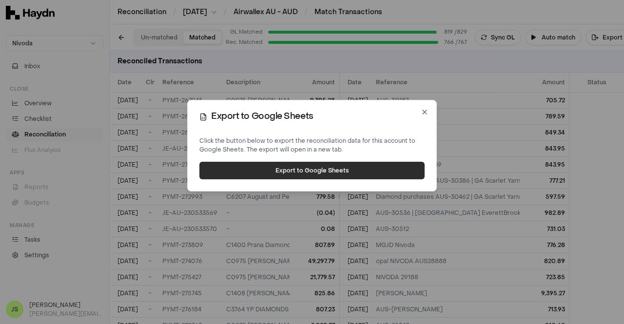
click at [348, 173] on button "Export to Google Sheets" at bounding box center [311, 171] width 225 height 18
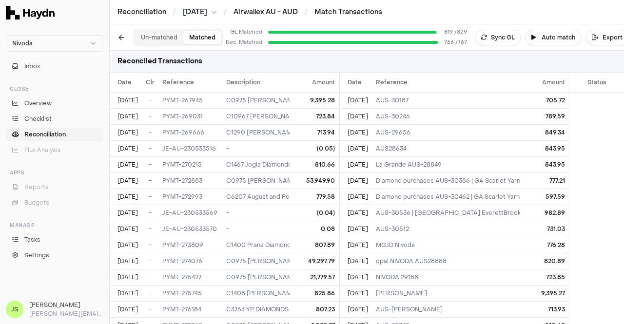
click at [161, 32] on button "Un-matched" at bounding box center [159, 37] width 48 height 13
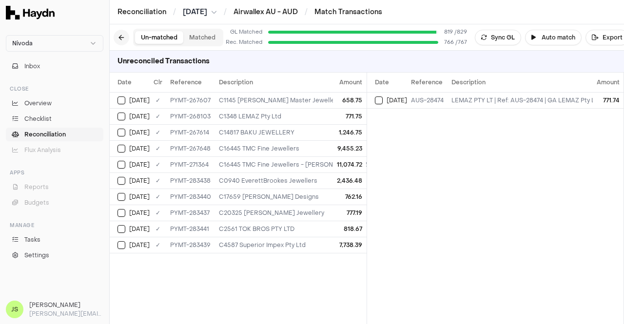
click at [125, 36] on button at bounding box center [122, 38] width 16 height 16
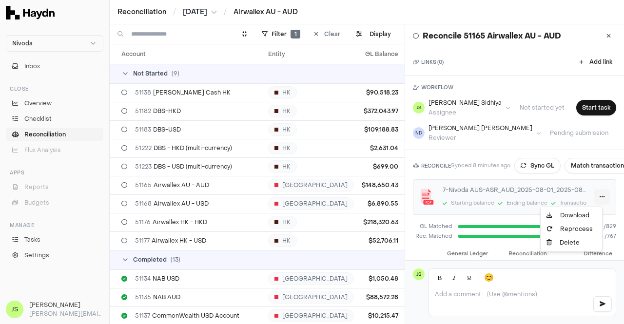
click at [596, 198] on html "Nivoda Inbox Close Overview Checklist Reconciliation Flux Analysis Apps Reports…" at bounding box center [312, 162] width 624 height 324
click at [572, 237] on div "Delete" at bounding box center [570, 243] width 57 height 14
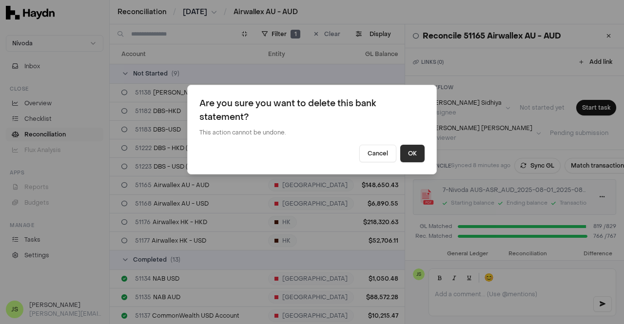
click at [413, 151] on button "OK" at bounding box center [412, 154] width 24 height 18
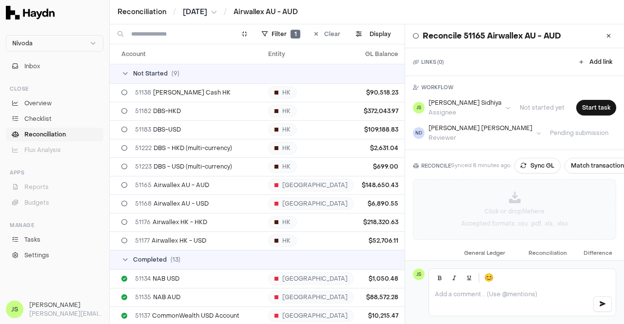
click at [490, 188] on div "Click or drop file here Accepted formats: .csv, .pdf, .xls, .xlsx" at bounding box center [514, 209] width 202 height 59
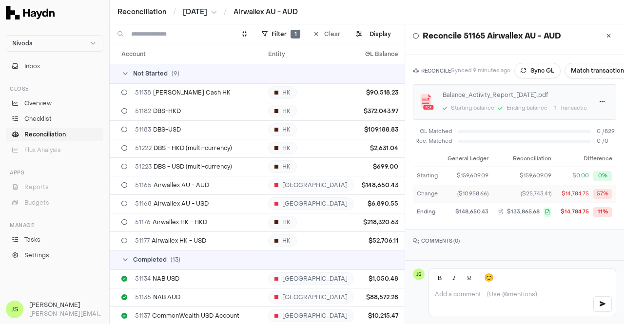
click at [566, 192] on div "$14,784.75" at bounding box center [574, 194] width 27 height 8
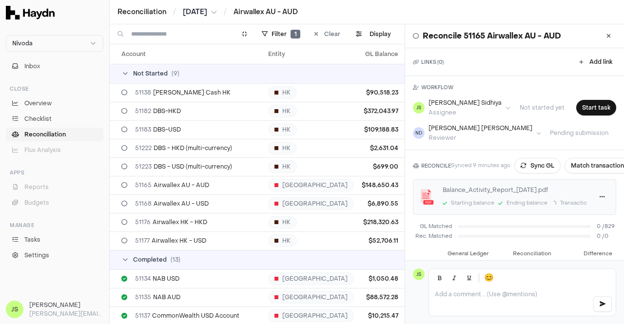
scroll to position [102, 0]
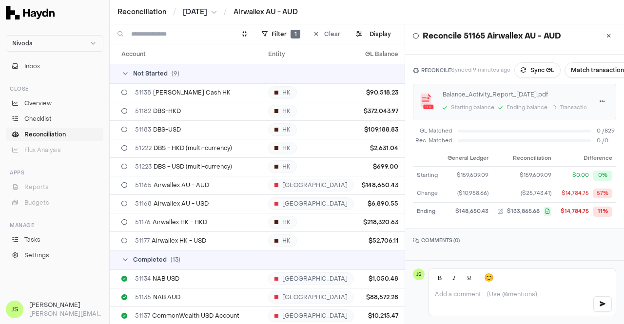
click at [557, 229] on div "COMMENTS ( 0 )" at bounding box center [514, 244] width 219 height 31
click at [593, 86] on html "Nivoda Inbox Close Overview Checklist Reconciliation Flux Analysis Apps Reports…" at bounding box center [312, 162] width 624 height 324
click at [554, 139] on div "Delete" at bounding box center [570, 140] width 57 height 14
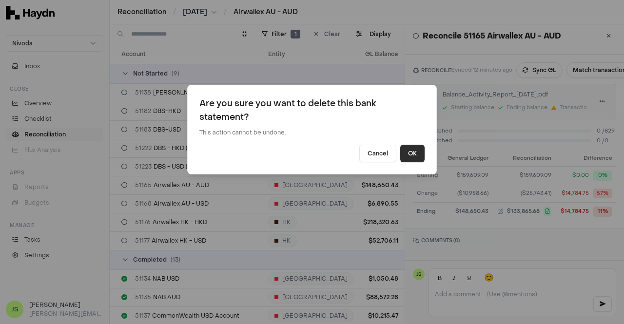
click at [411, 160] on button "OK" at bounding box center [412, 154] width 24 height 18
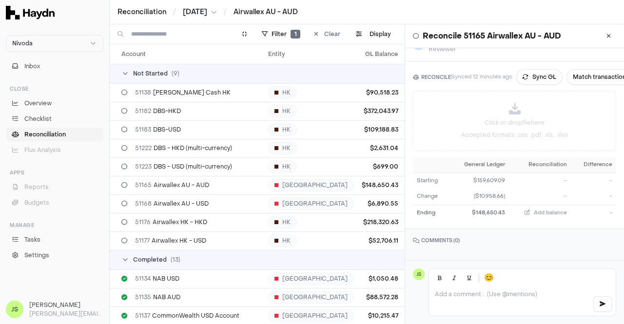
scroll to position [94, 0]
click at [513, 123] on div "Click or drop file here Accepted formats: .csv, .pdf, .xls, .xlsx" at bounding box center [514, 120] width 202 height 59
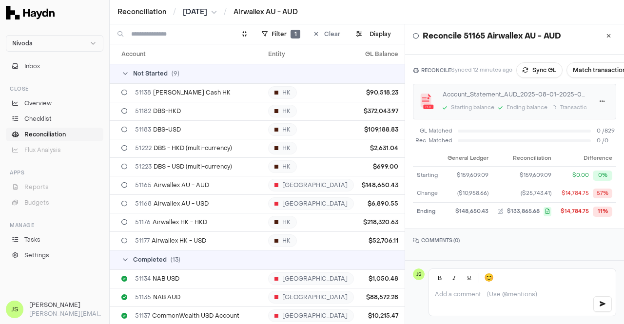
scroll to position [0, 0]
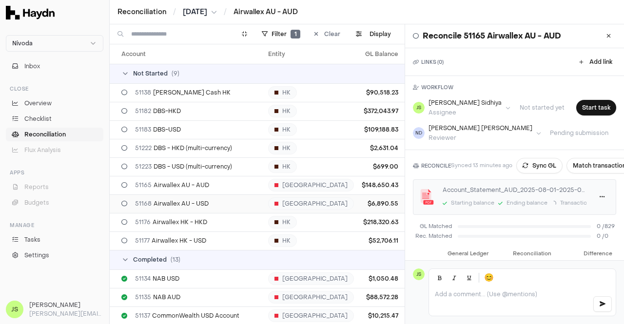
click at [213, 196] on td "51168 Airwallex AU - USD" at bounding box center [187, 203] width 154 height 19
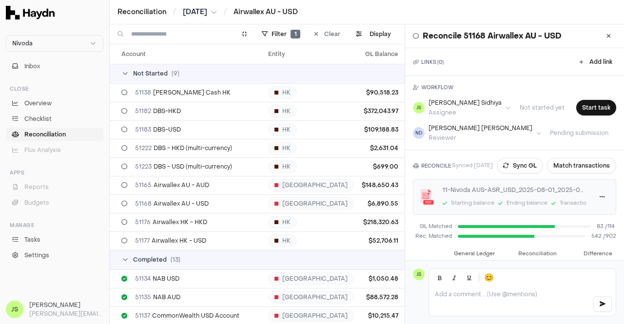
click at [517, 190] on div "11-Nivoda AUS-ASR_USD_2025-08-01_2025-08-31.pdf" at bounding box center [514, 190] width 144 height 9
click at [598, 201] on html "Nivoda Inbox Close Overview Checklist Reconciliation Flux Analysis Apps Reports…" at bounding box center [312, 162] width 624 height 324
click at [572, 241] on div "Delete" at bounding box center [570, 243] width 57 height 14
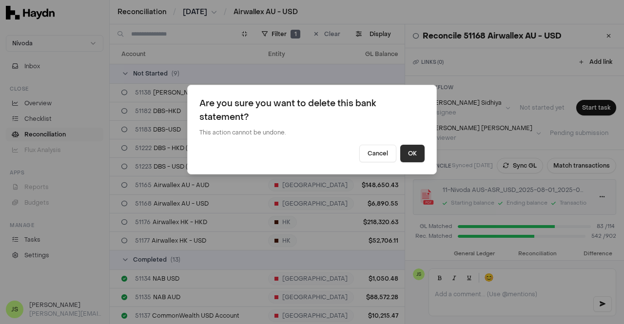
click at [420, 153] on button "OK" at bounding box center [412, 154] width 24 height 18
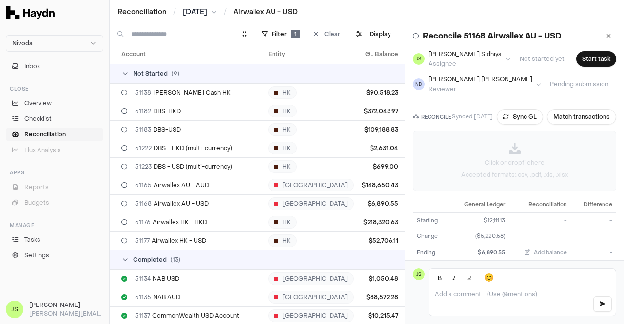
scroll to position [94, 2]
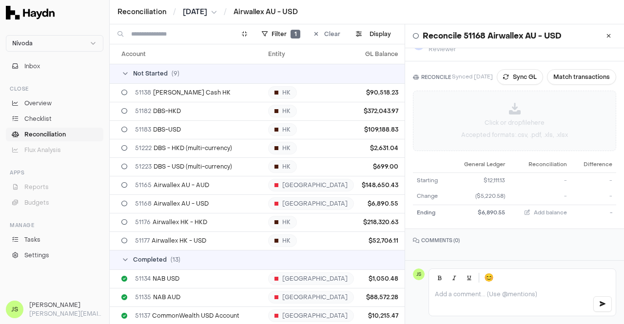
click at [517, 109] on div "Click or drop file here Accepted formats: .csv, .pdf, .xls, .xlsx" at bounding box center [514, 120] width 202 height 59
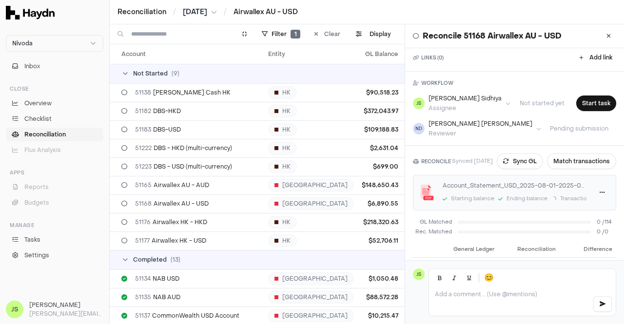
scroll to position [0, 2]
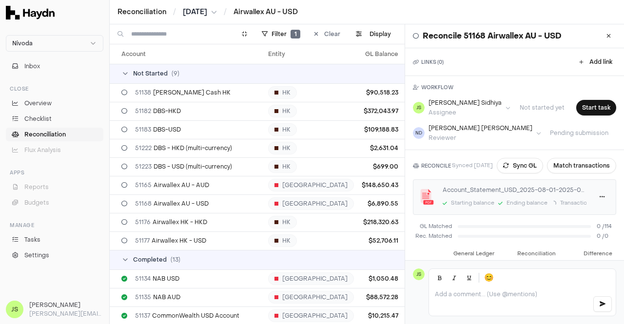
click at [461, 146] on div "WORKFLOW [PERSON_NAME] Assignee Not started yet Start task ND [PERSON_NAME] Rev…" at bounding box center [514, 113] width 219 height 74
click at [512, 160] on button "Sync GL" at bounding box center [520, 166] width 46 height 16
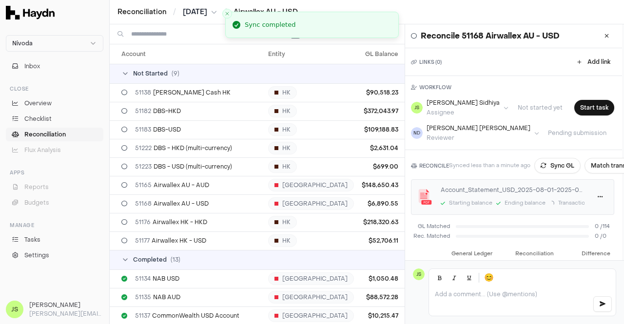
scroll to position [101, 2]
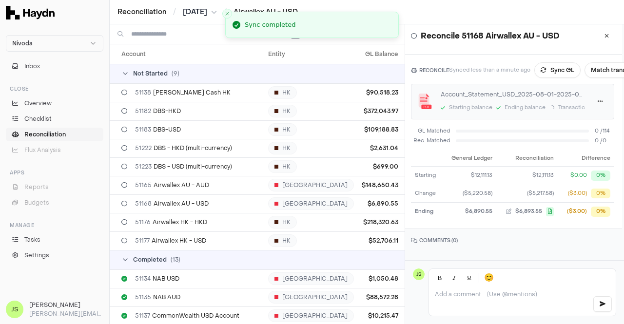
click at [494, 249] on div "COMMENTS ( 0 )" at bounding box center [512, 244] width 219 height 31
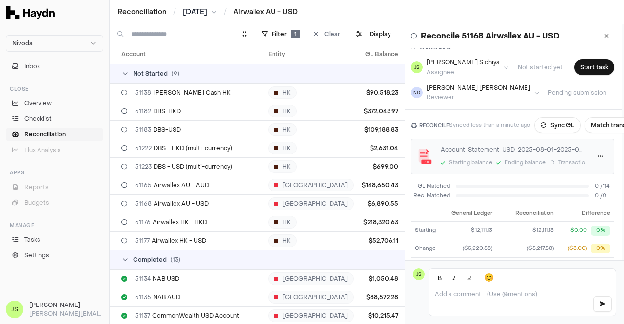
scroll to position [41, 2]
click at [198, 225] on span "51176 Airwallex HK - HKD" at bounding box center [171, 222] width 72 height 8
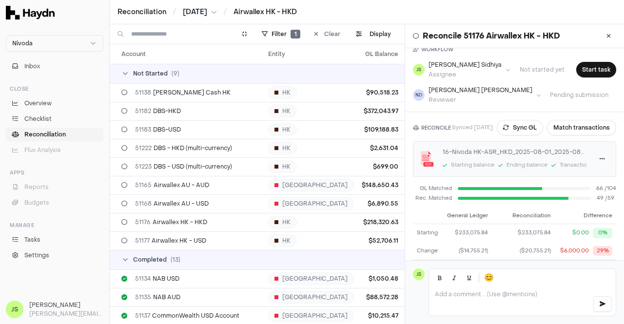
scroll to position [51, 0]
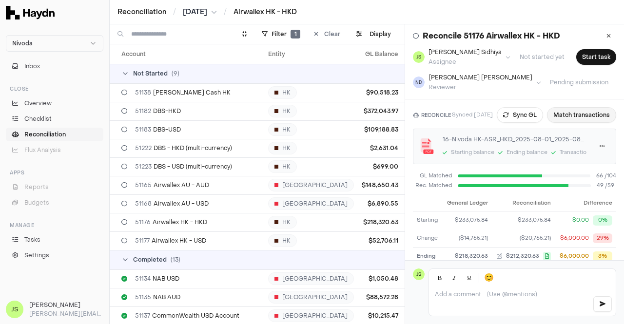
click at [576, 112] on button "Match transactions" at bounding box center [581, 115] width 69 height 16
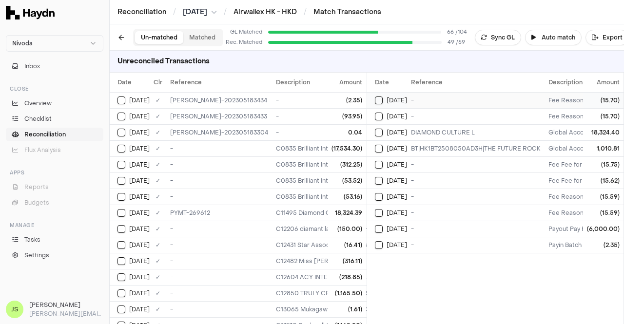
click at [385, 104] on td "[DATE]" at bounding box center [387, 100] width 40 height 16
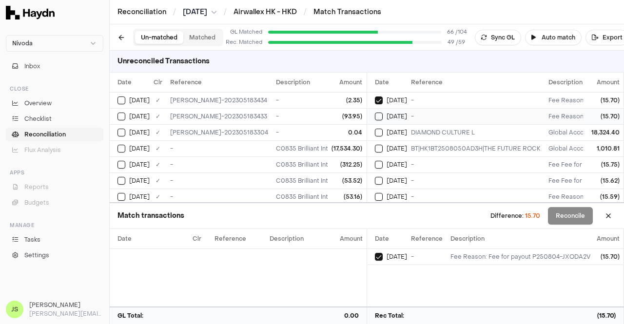
click at [380, 113] on button "Select reconciliation transaction 54836" at bounding box center [379, 117] width 8 height 8
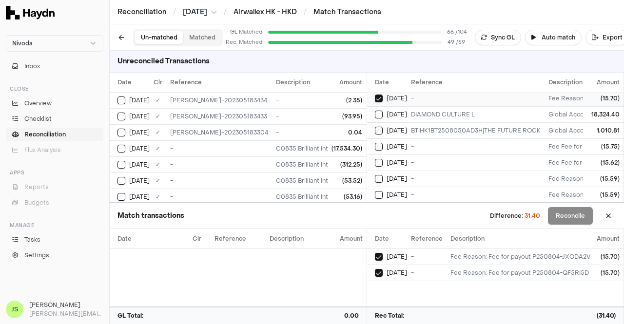
scroll to position [30, 0]
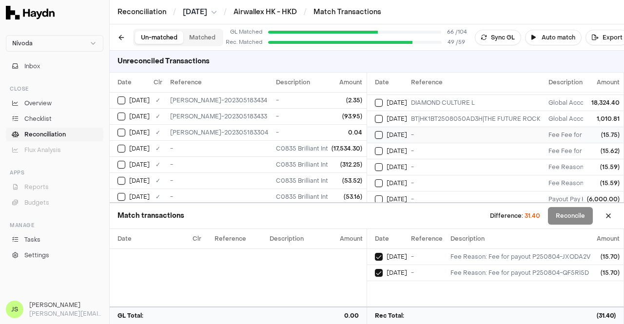
click at [379, 129] on td "[DATE]" at bounding box center [387, 135] width 40 height 16
click at [380, 152] on button "Select reconciliation transaction 54876" at bounding box center [379, 151] width 8 height 8
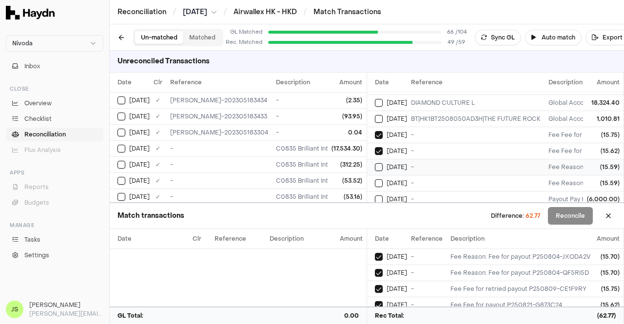
click at [380, 169] on td "[DATE]" at bounding box center [387, 167] width 40 height 16
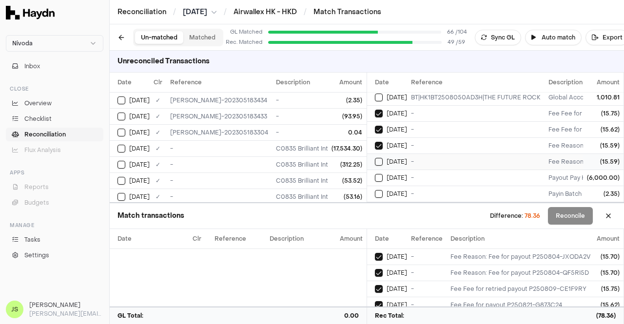
click at [378, 158] on button "Select reconciliation transaction 54888" at bounding box center [379, 162] width 8 height 8
click at [287, 119] on div "-" at bounding box center [436, 117] width 320 height 8
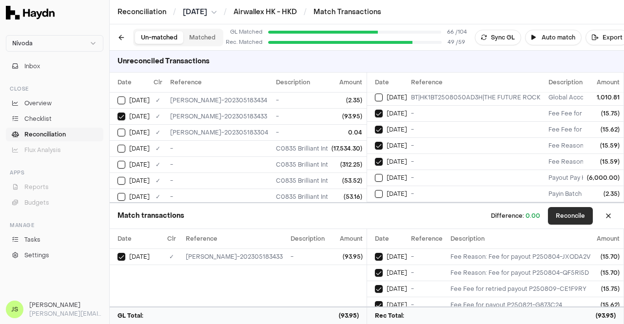
click at [574, 209] on button "Reconcile" at bounding box center [570, 216] width 45 height 18
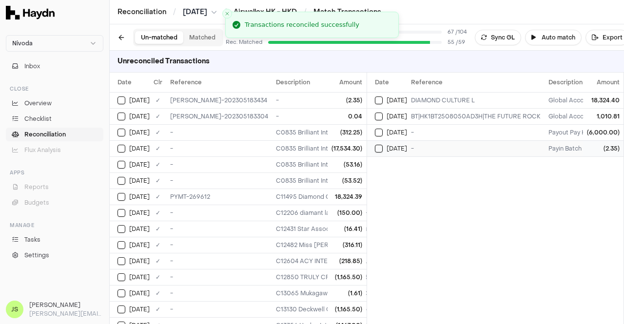
click at [379, 147] on button "Select reconciliation transaction 54890" at bounding box center [379, 149] width 8 height 8
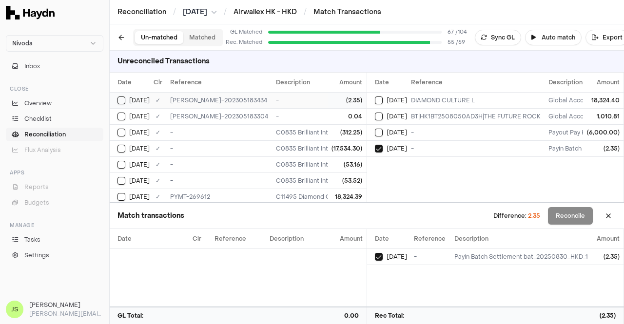
click at [119, 100] on button "Select GL transaction 176353846" at bounding box center [121, 100] width 8 height 8
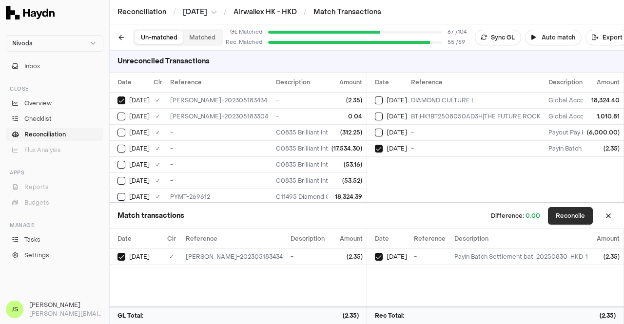
click at [568, 211] on button "Reconcile" at bounding box center [570, 216] width 45 height 18
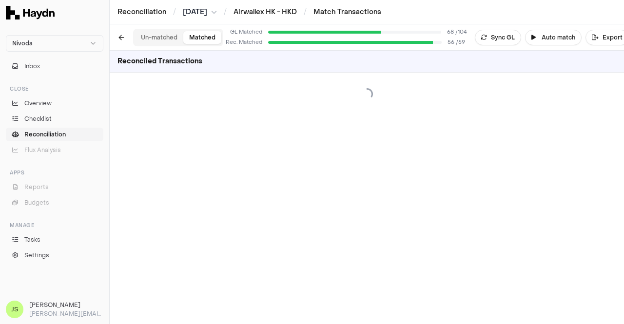
click at [192, 37] on button "Matched" at bounding box center [202, 37] width 38 height 13
click at [165, 38] on button "Un-matched" at bounding box center [159, 37] width 48 height 13
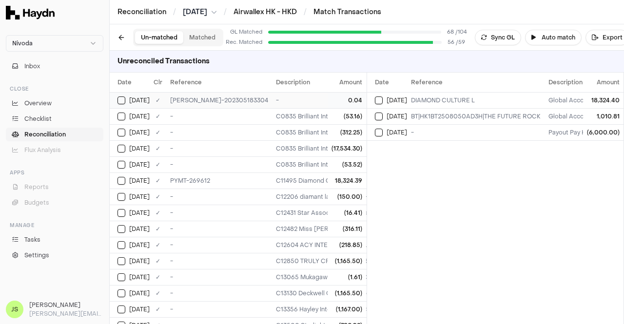
click at [129, 105] on td "[DATE]" at bounding box center [130, 100] width 40 height 16
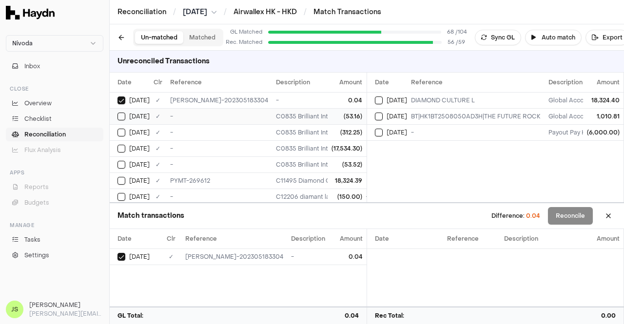
click at [127, 113] on div "[DATE]" at bounding box center [133, 117] width 32 height 8
click at [124, 131] on button "Select GL transaction 8637681" at bounding box center [121, 133] width 8 height 8
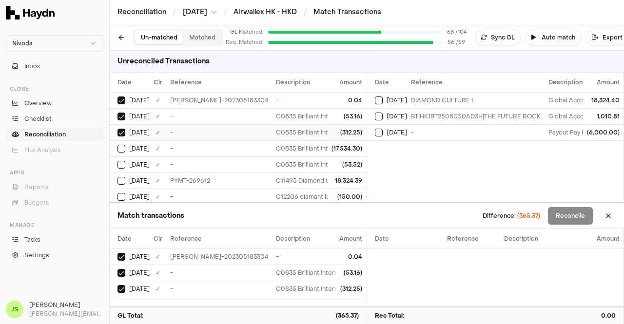
type button "on"
click at [117, 145] on button "on" at bounding box center [121, 149] width 8 height 8
type button "on"
click at [117, 161] on button "on" at bounding box center [121, 165] width 8 height 8
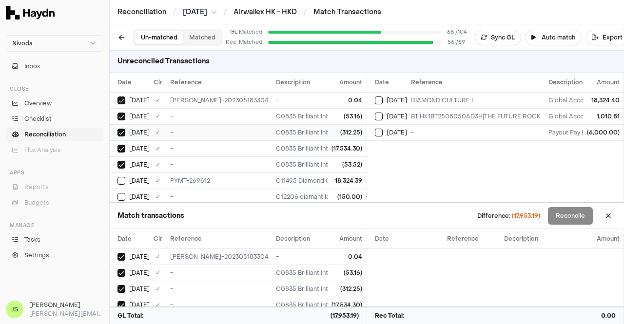
type button "on"
click at [117, 177] on button "on" at bounding box center [121, 181] width 8 height 8
type button "on"
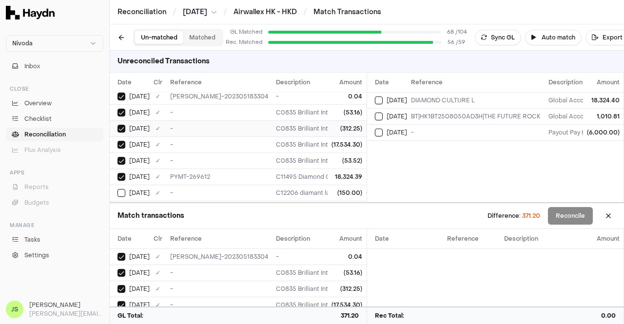
click at [117, 189] on button "on" at bounding box center [121, 193] width 8 height 8
type button "on"
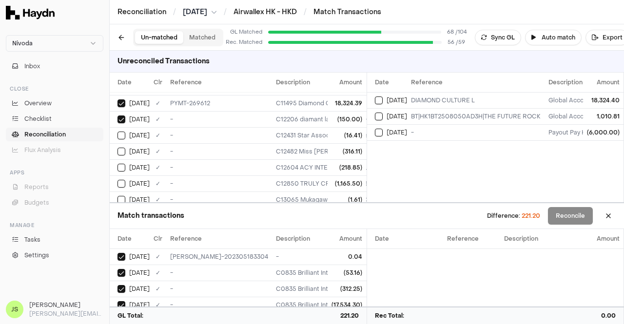
click at [117, 132] on button "on" at bounding box center [121, 136] width 8 height 8
type button "on"
click at [117, 148] on button "on" at bounding box center [121, 152] width 8 height 8
type button "on"
click at [117, 164] on button "on" at bounding box center [121, 168] width 8 height 8
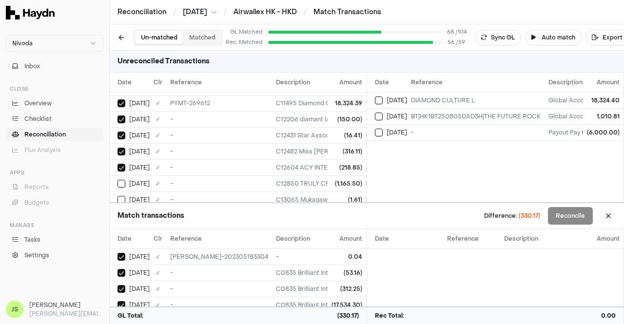
type button "on"
click at [117, 180] on button "on" at bounding box center [121, 184] width 8 height 8
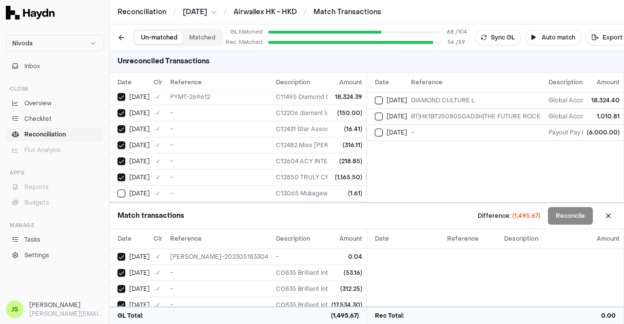
type button "on"
click at [117, 190] on button "on" at bounding box center [121, 194] width 8 height 8
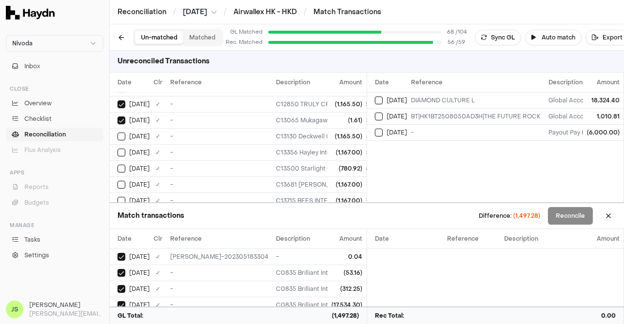
type button "on"
click at [117, 133] on button "on" at bounding box center [121, 137] width 8 height 8
type button "on"
click at [117, 149] on button "on" at bounding box center [121, 153] width 8 height 8
type button "on"
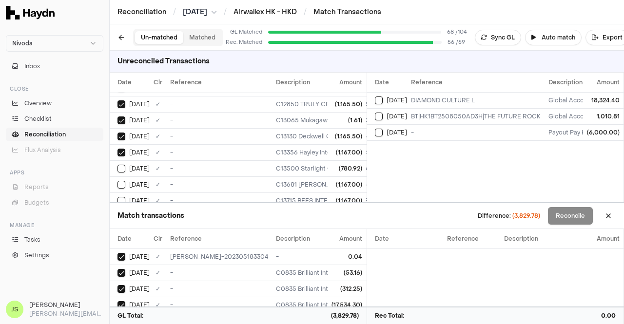
click at [117, 165] on button "on" at bounding box center [121, 169] width 8 height 8
type button "on"
click at [117, 181] on button "on" at bounding box center [121, 185] width 8 height 8
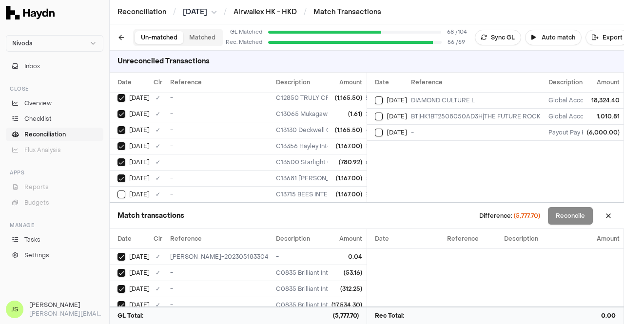
type button "on"
click at [117, 191] on button "on" at bounding box center [121, 195] width 8 height 8
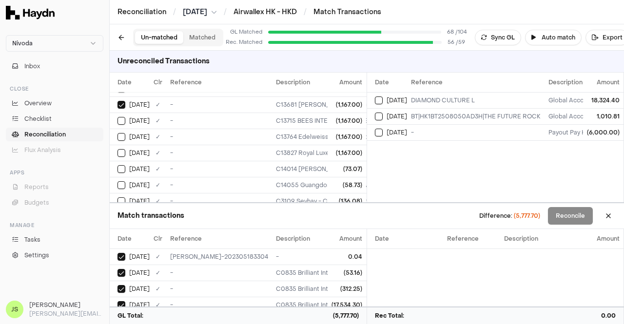
type button "on"
click at [117, 133] on button "on" at bounding box center [121, 137] width 8 height 8
type button "on"
click at [117, 149] on button "on" at bounding box center [121, 153] width 8 height 8
type button "on"
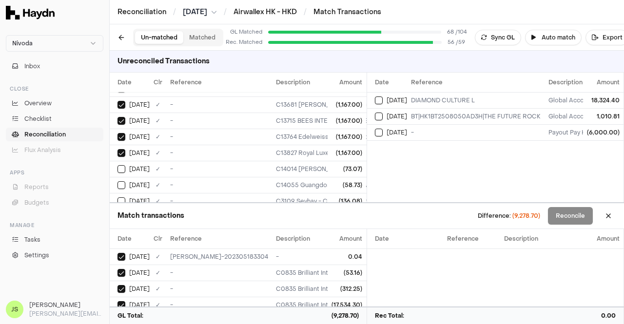
click at [117, 165] on button "on" at bounding box center [121, 169] width 8 height 8
type button "on"
click at [117, 181] on button "on" at bounding box center [121, 185] width 8 height 8
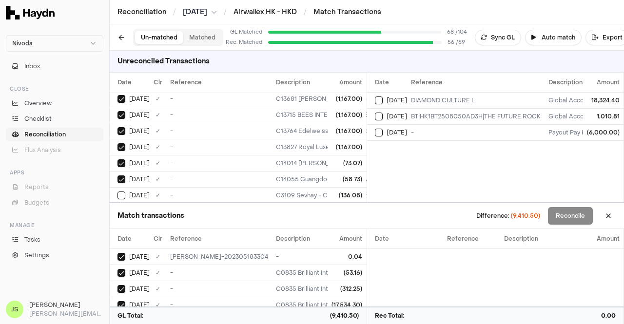
type button "on"
click at [117, 191] on button "on" at bounding box center [121, 195] width 8 height 8
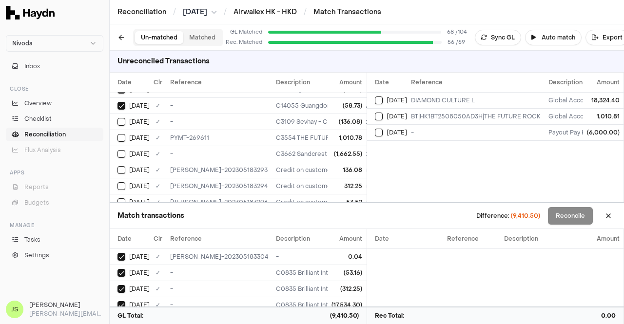
type button "on"
click at [117, 134] on button "on" at bounding box center [121, 138] width 8 height 8
type button "on"
click at [117, 150] on button "on" at bounding box center [121, 154] width 8 height 8
type button "on"
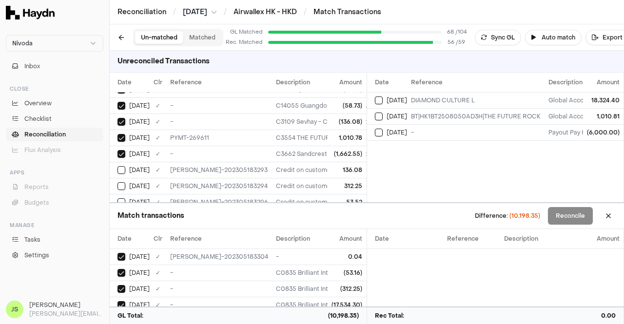
click at [117, 166] on button "on" at bounding box center [121, 170] width 8 height 8
type button "on"
click at [117, 182] on button "on" at bounding box center [121, 186] width 8 height 8
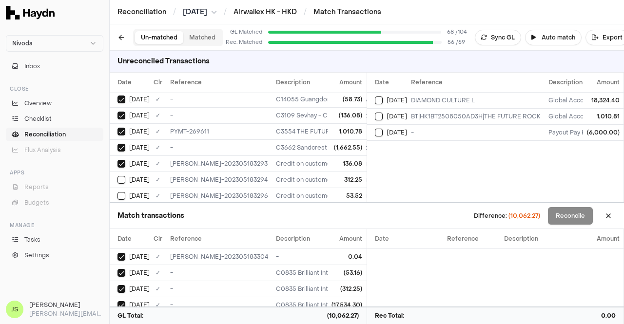
type button "on"
click at [117, 192] on button "on" at bounding box center [121, 196] width 8 height 8
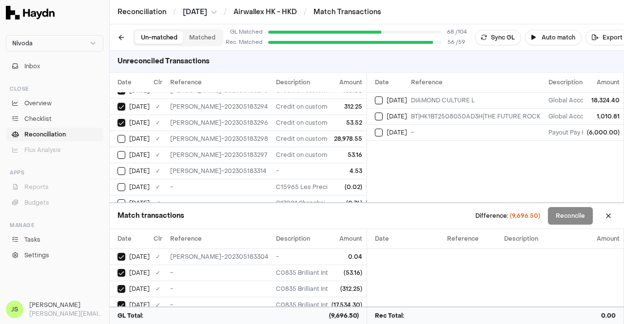
type button "on"
click at [117, 135] on button "on" at bounding box center [121, 139] width 8 height 8
type button "on"
click at [117, 151] on button "on" at bounding box center [121, 155] width 8 height 8
type button "on"
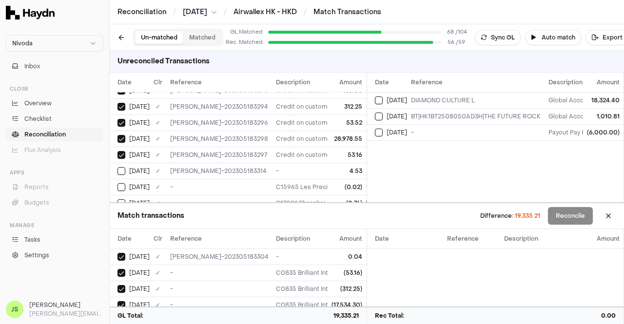
click at [117, 167] on button "on" at bounding box center [121, 171] width 8 height 8
type button "on"
click at [117, 183] on button "on" at bounding box center [121, 187] width 8 height 8
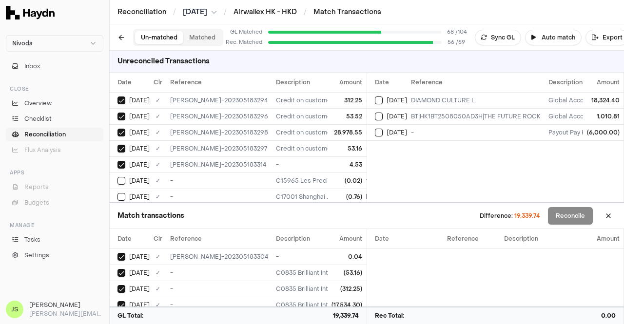
type button "on"
click at [117, 193] on button "on" at bounding box center [121, 197] width 8 height 8
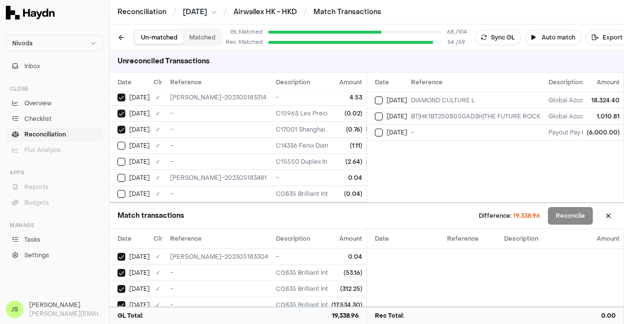
type button "on"
click at [117, 142] on button "on" at bounding box center [121, 146] width 8 height 8
type button "on"
click at [117, 158] on button "on" at bounding box center [121, 162] width 8 height 8
type button "on"
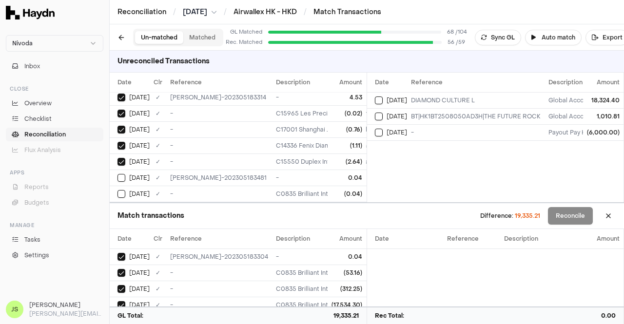
click at [117, 174] on button "on" at bounding box center [121, 178] width 8 height 8
type button "on"
click at [117, 190] on button "on" at bounding box center [121, 194] width 8 height 8
type button "on"
click at [375, 96] on button "on" at bounding box center [379, 100] width 8 height 8
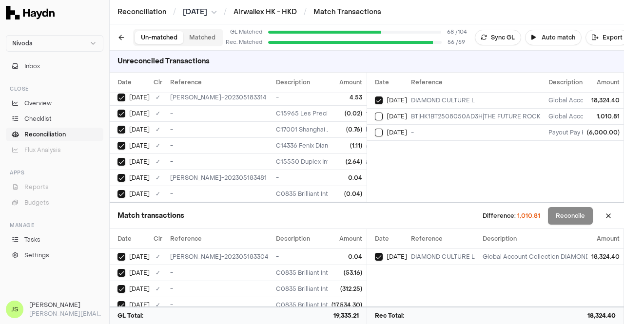
type button "on"
click at [375, 113] on button "on" at bounding box center [379, 117] width 8 height 8
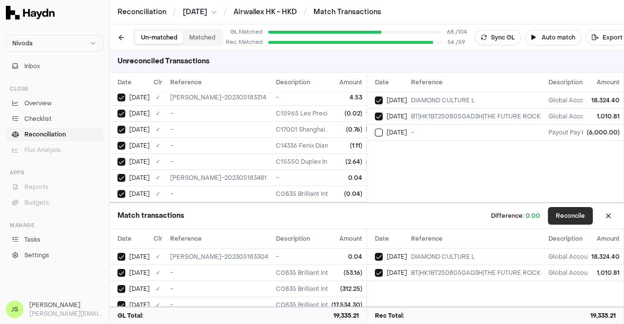
click at [571, 212] on button "Reconcile" at bounding box center [570, 216] width 45 height 18
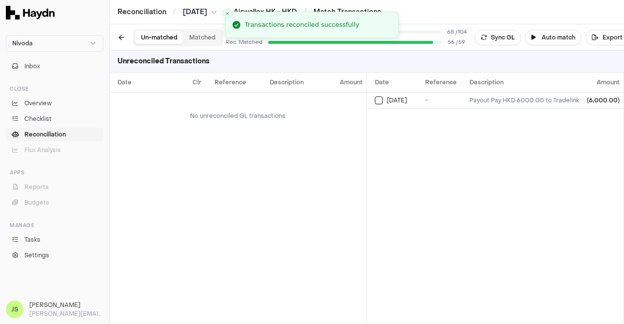
scroll to position [0, 0]
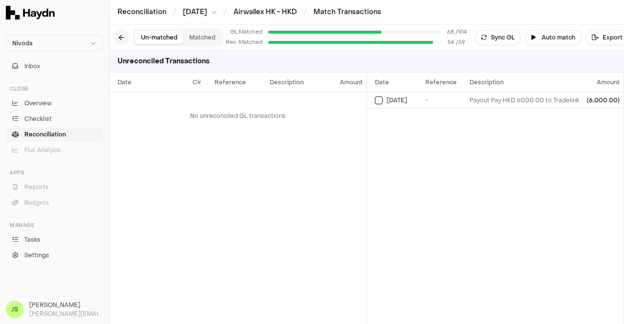
click at [123, 40] on button at bounding box center [122, 38] width 16 height 16
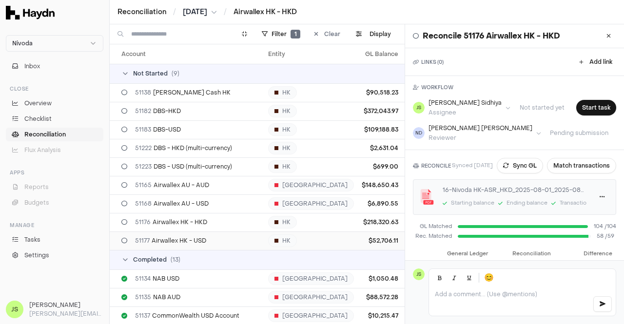
click at [222, 235] on td "51177 Airwallex HK - USD" at bounding box center [187, 240] width 154 height 19
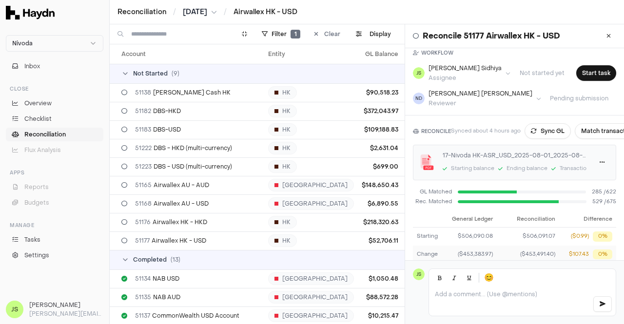
scroll to position [33, 0]
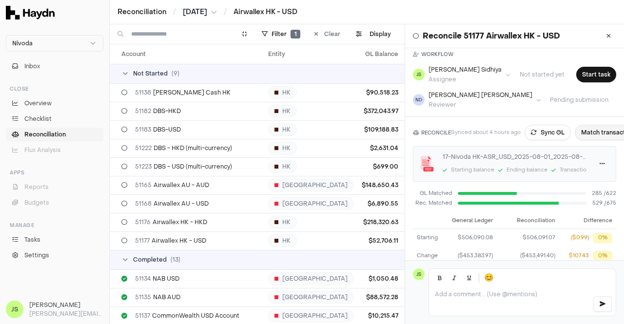
click at [579, 134] on button "Match transactions" at bounding box center [608, 133] width 69 height 16
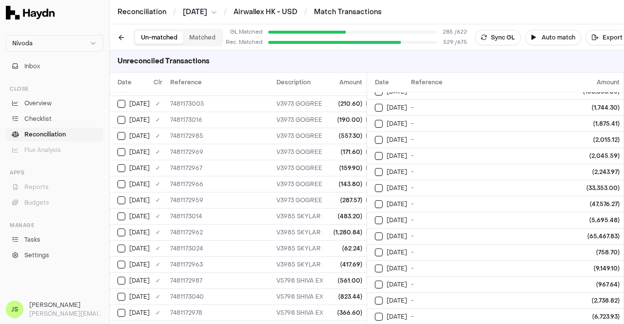
scroll to position [5139, 0]
